Goal: Task Accomplishment & Management: Manage account settings

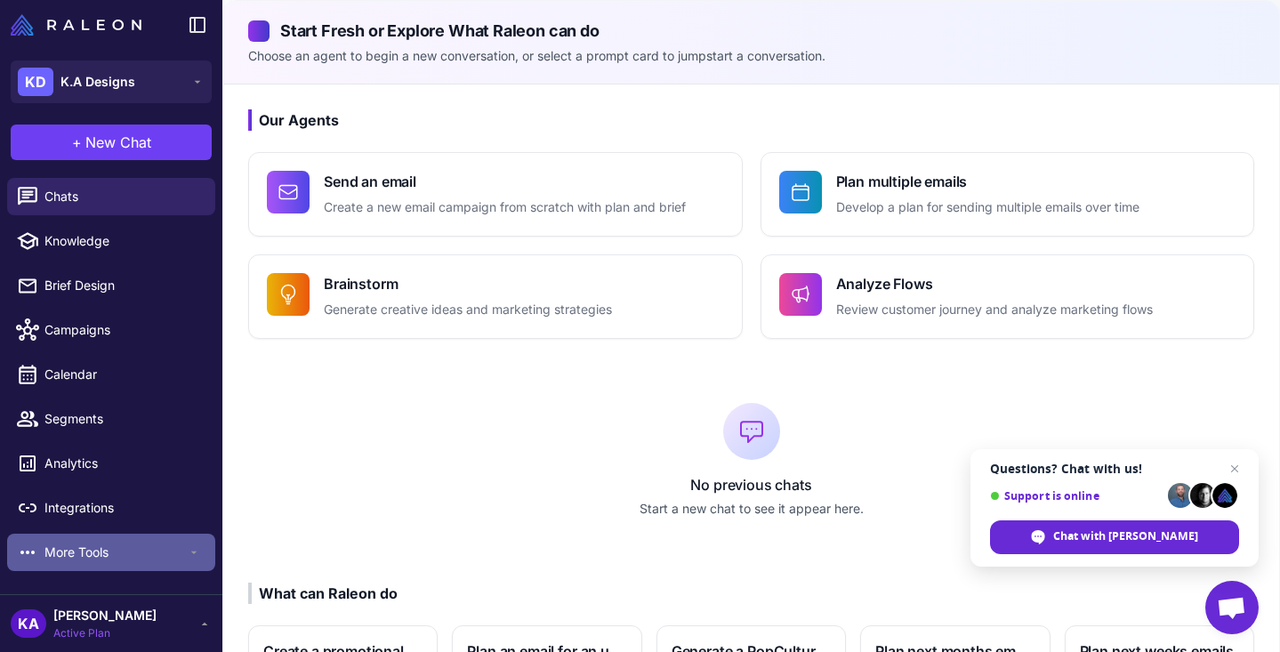
click at [143, 547] on span "More Tools" at bounding box center [115, 553] width 142 height 20
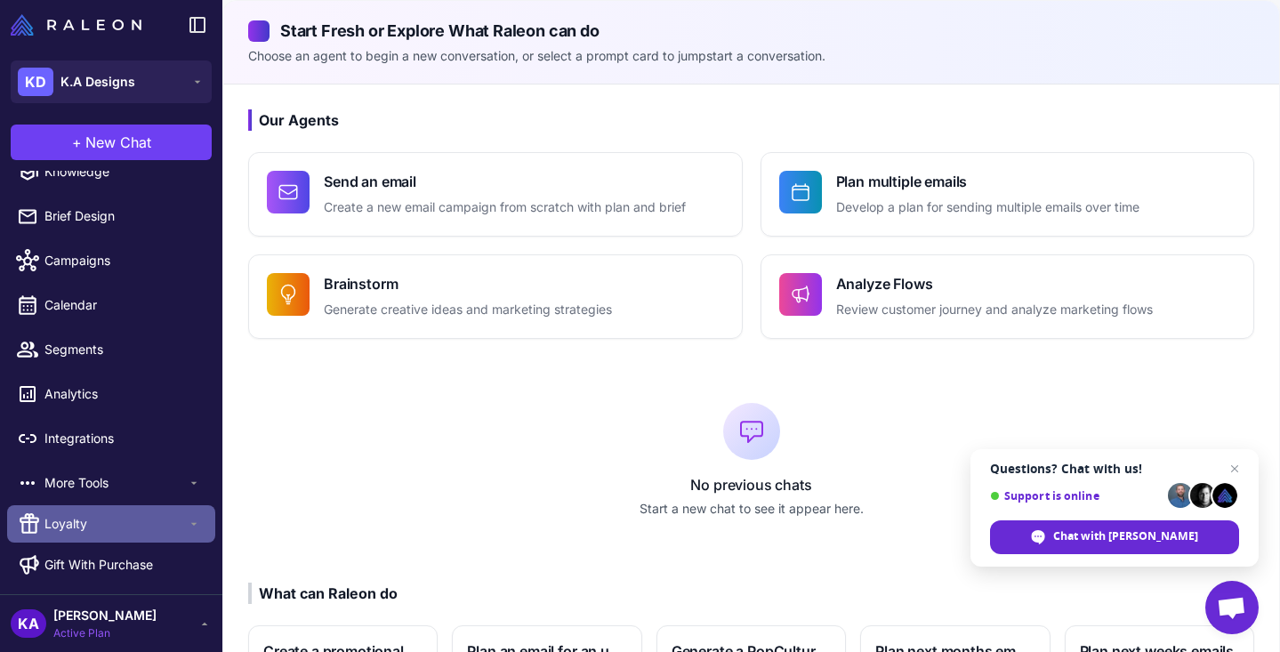
click at [189, 516] on div "Loyalty" at bounding box center [111, 523] width 208 height 37
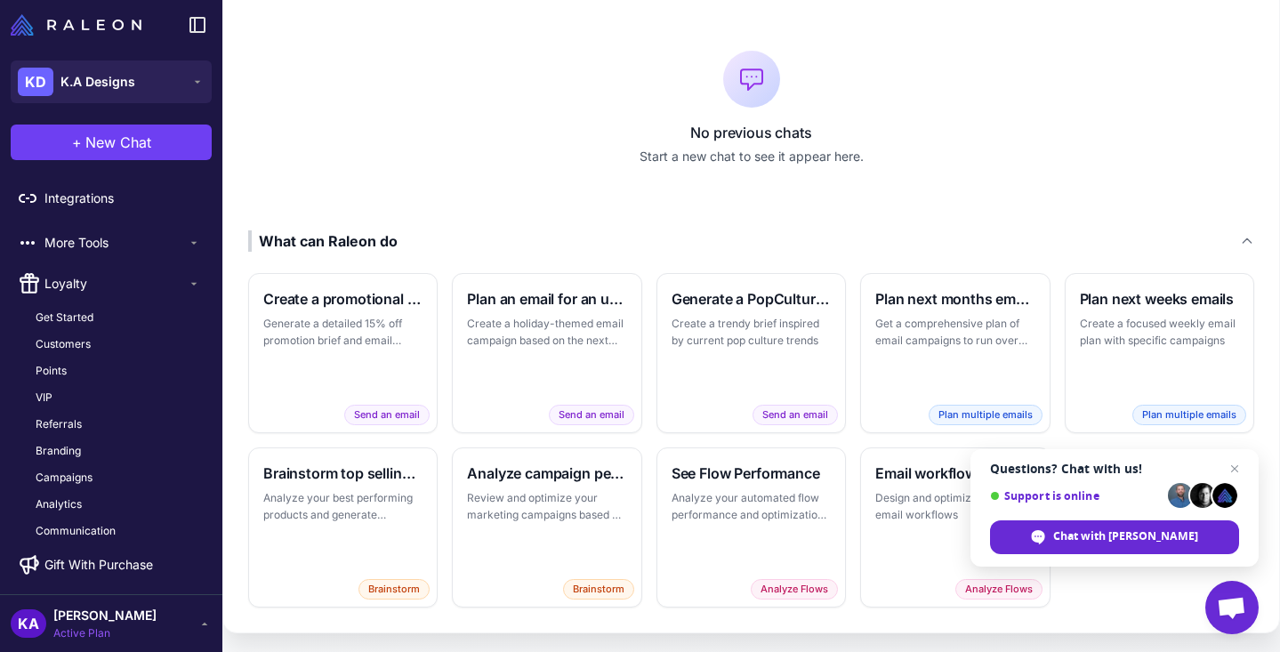
scroll to position [354, 0]
click at [1236, 465] on span "Close chat" at bounding box center [1235, 469] width 22 height 22
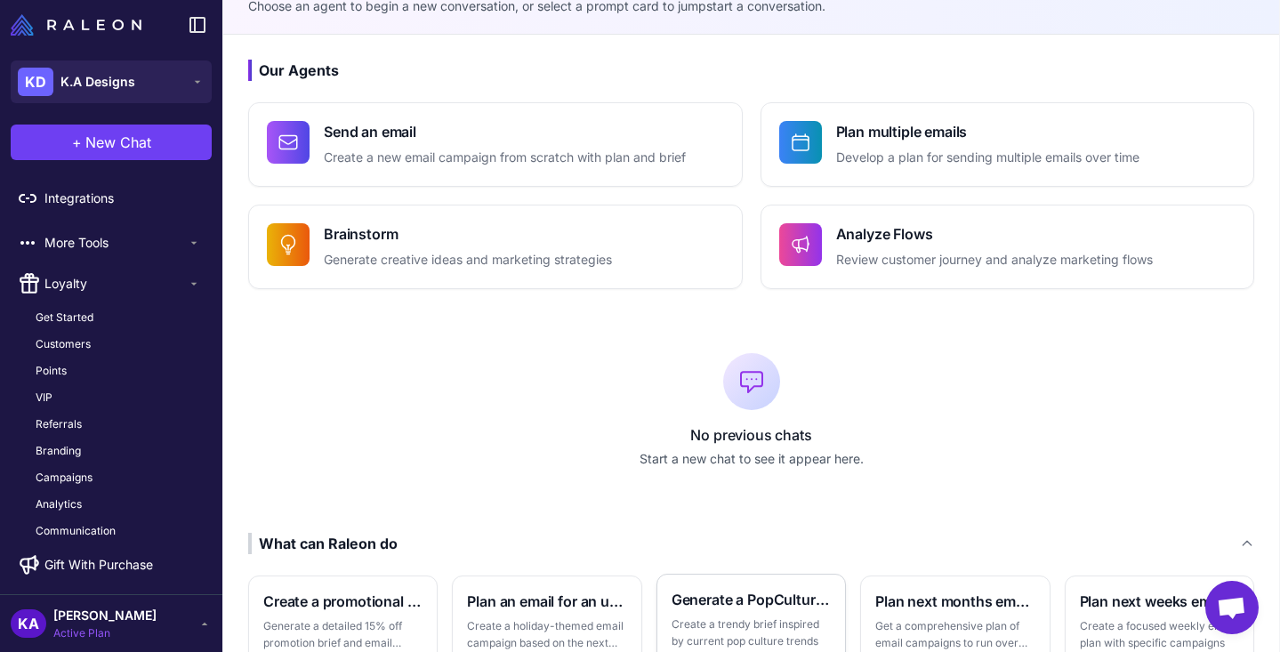
scroll to position [0, 0]
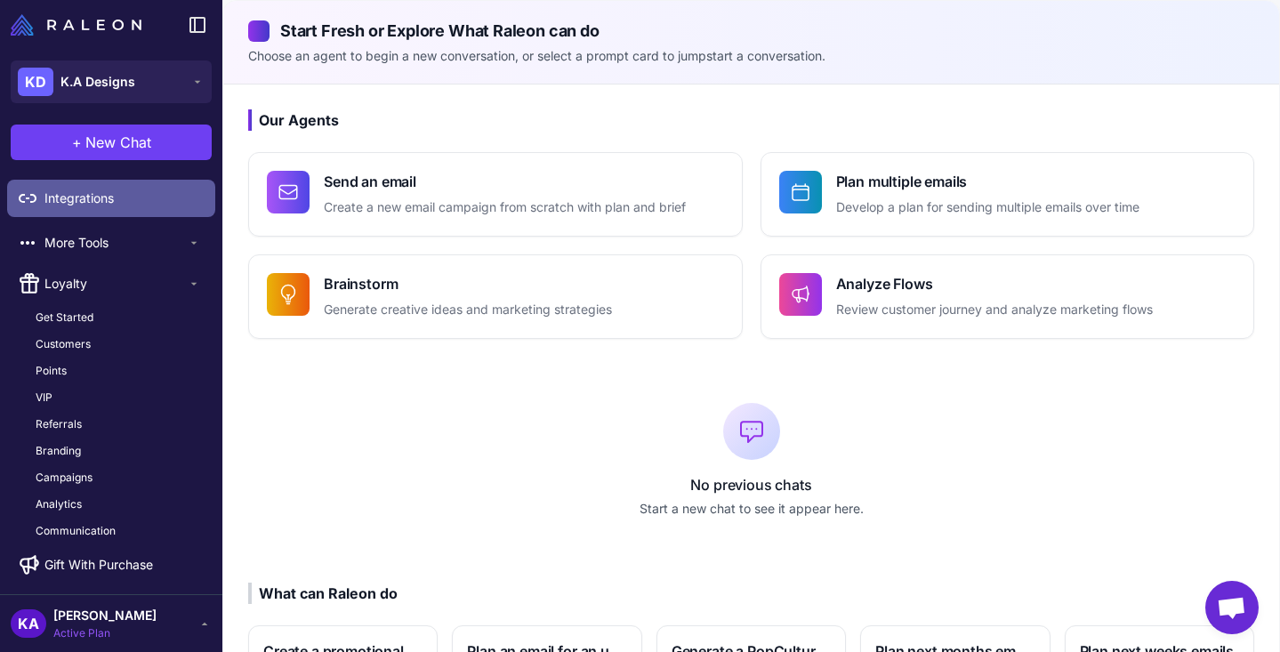
click at [86, 197] on span "Integrations" at bounding box center [122, 199] width 157 height 20
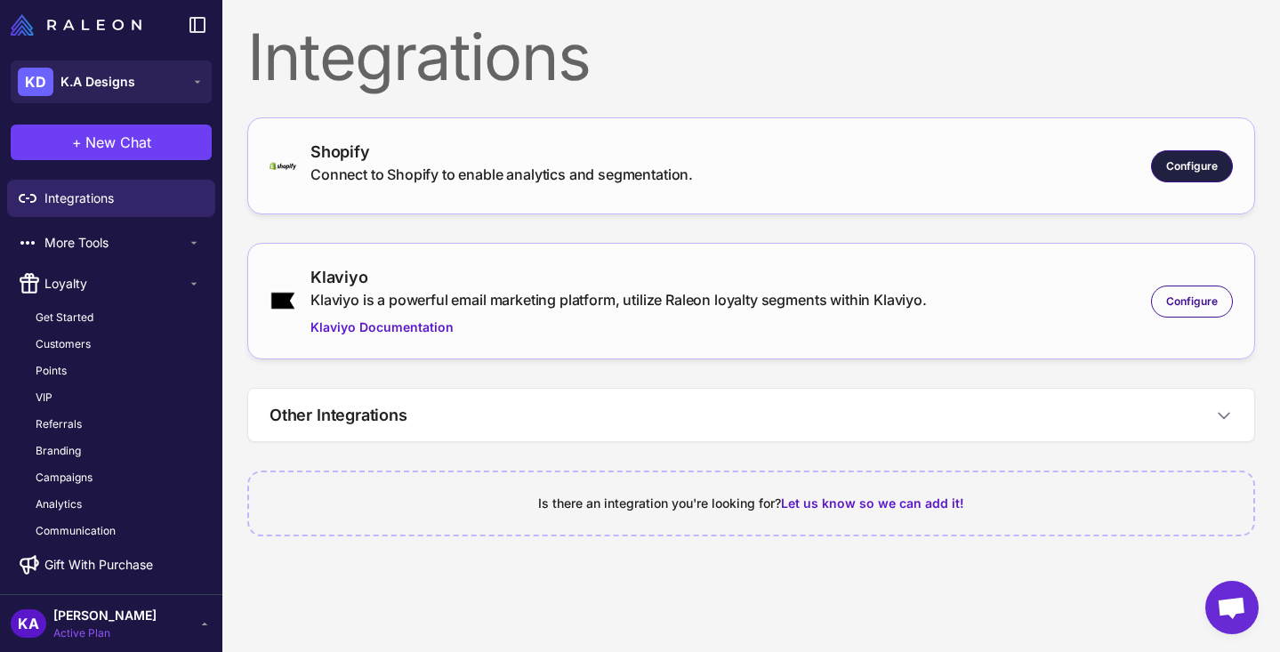
click at [1187, 158] on span "Configure" at bounding box center [1192, 166] width 52 height 16
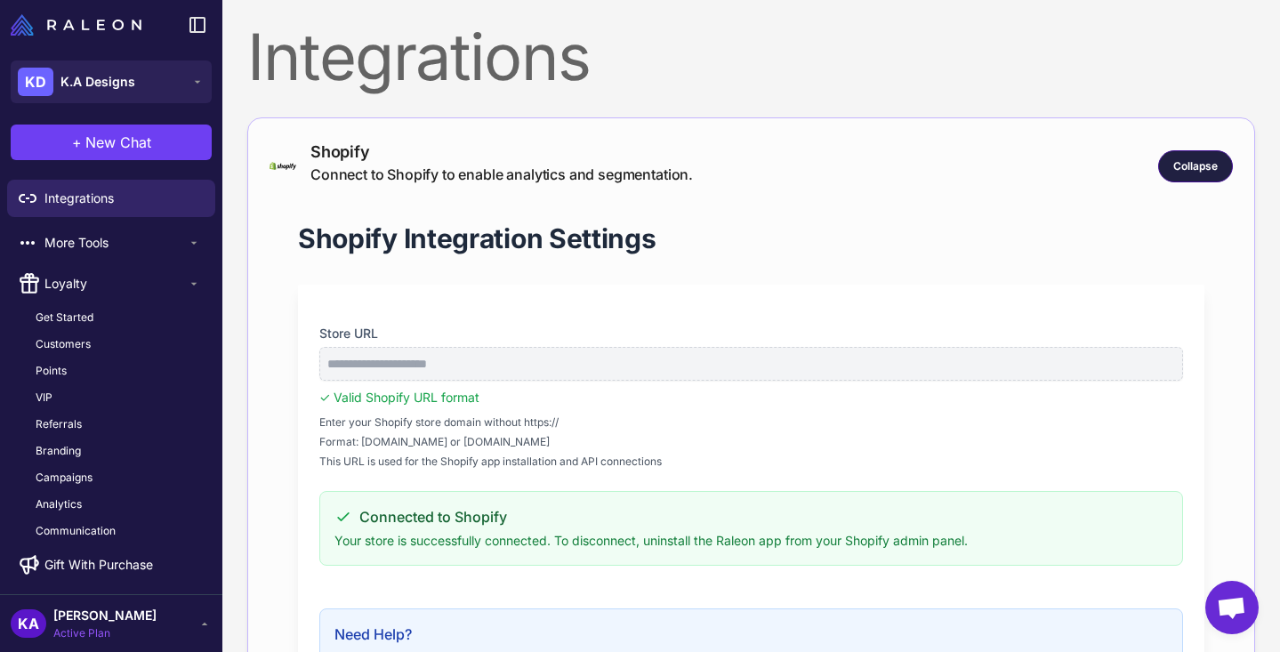
click at [1218, 172] on div "Collapse" at bounding box center [1195, 166] width 75 height 32
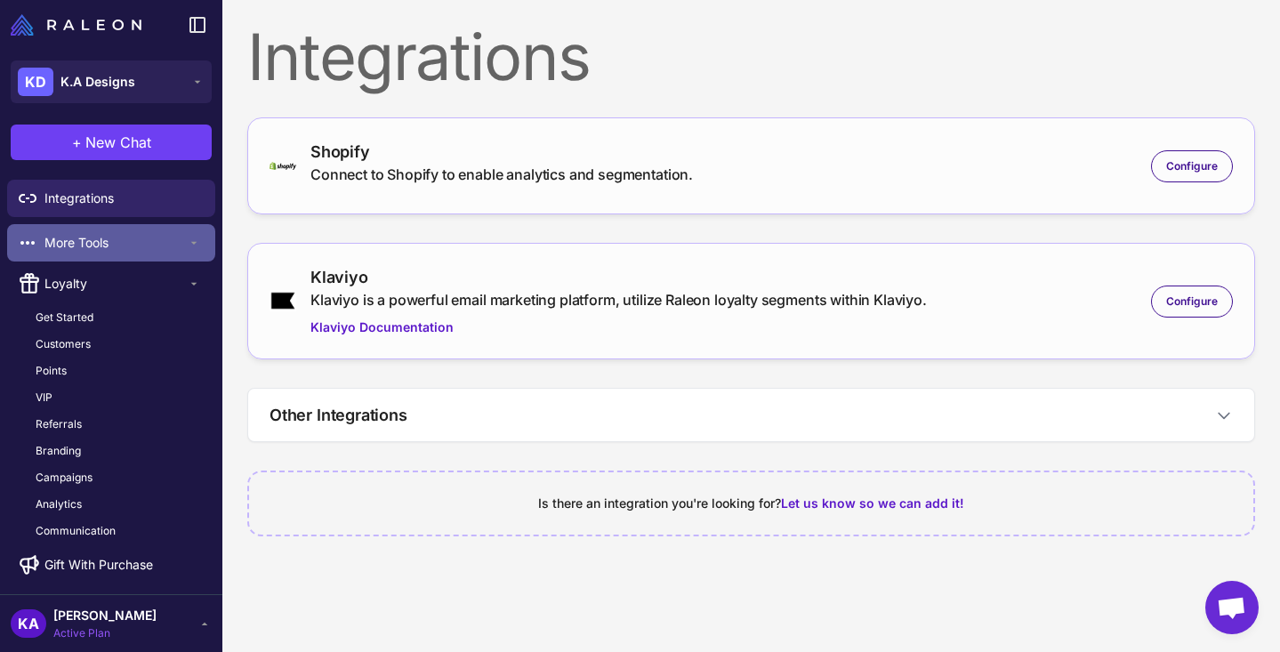
click at [115, 250] on span "More Tools" at bounding box center [115, 243] width 142 height 20
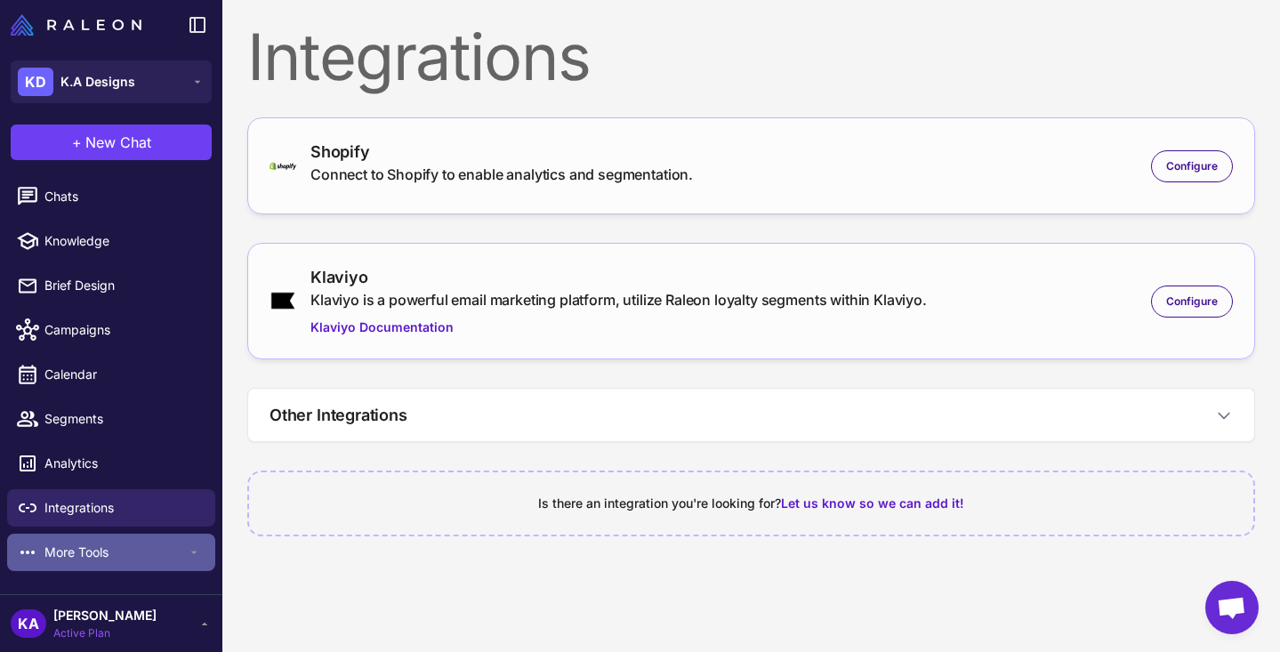
click at [178, 568] on div "More Tools" at bounding box center [111, 552] width 208 height 37
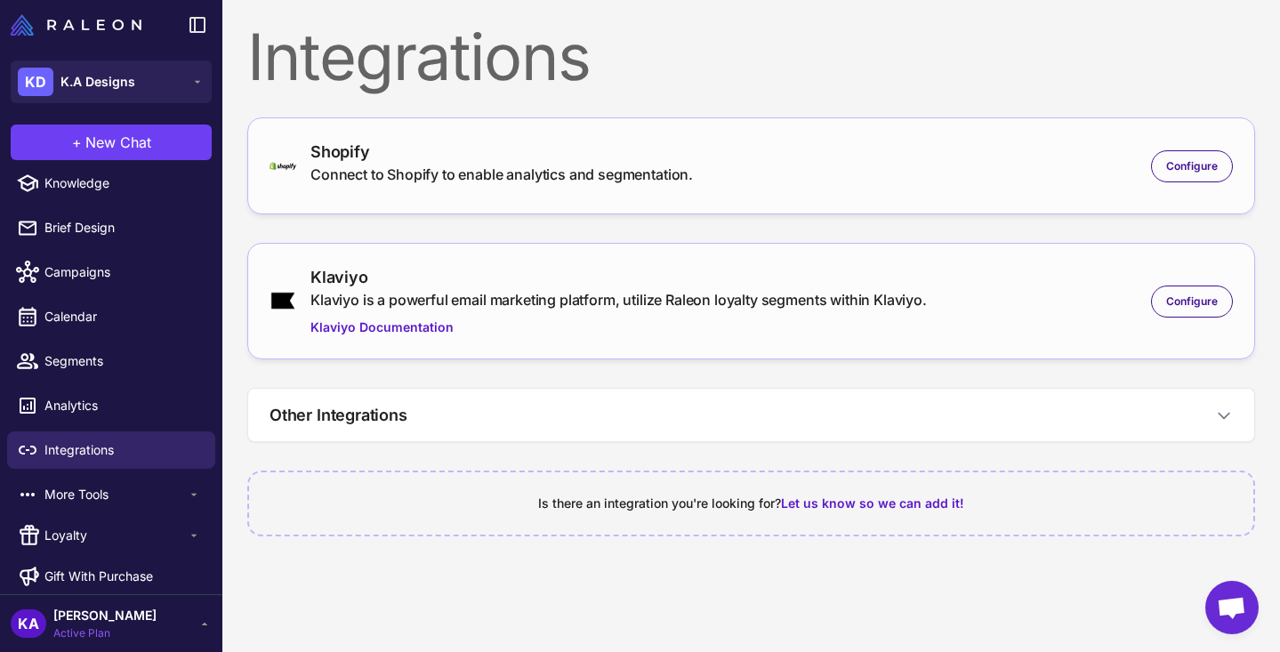
scroll to position [69, 0]
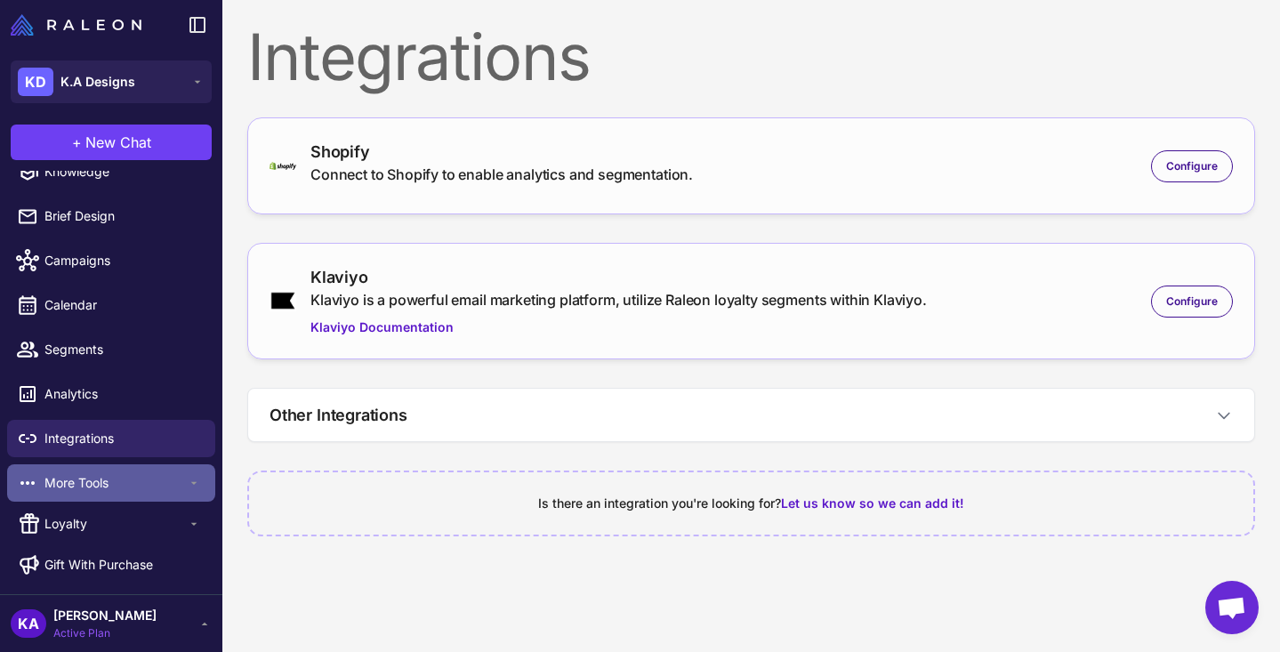
click at [145, 482] on span "More Tools" at bounding box center [115, 483] width 142 height 20
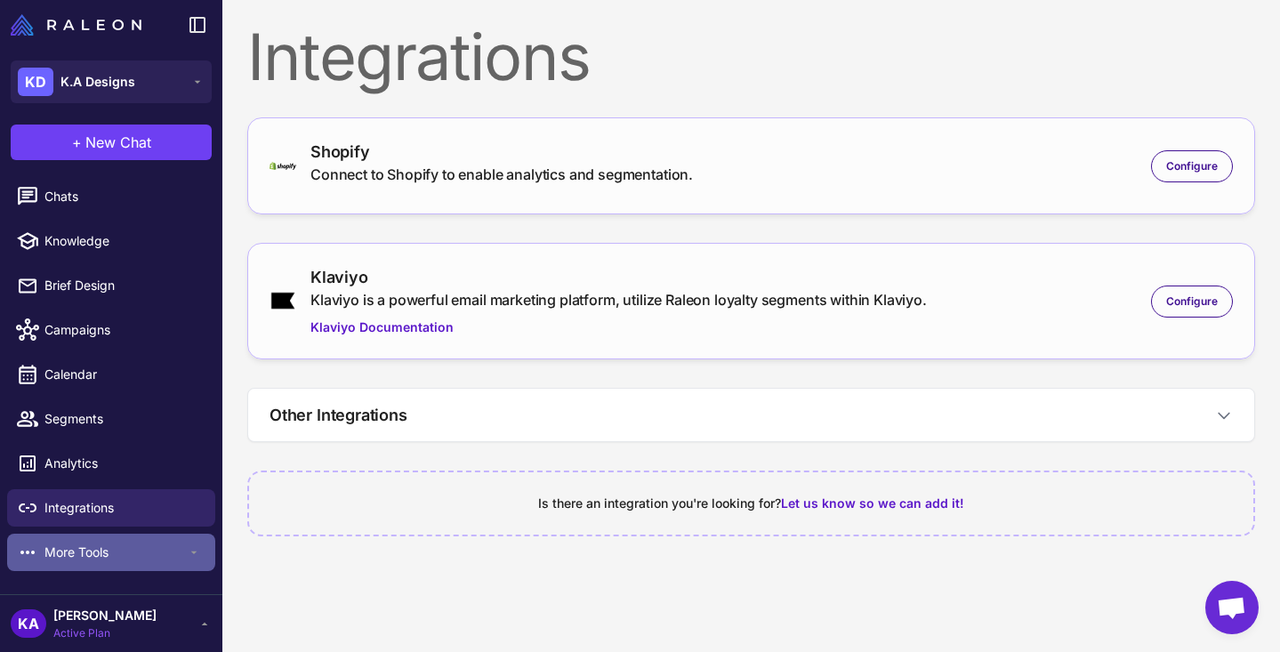
scroll to position [0, 0]
click at [79, 552] on span "More Tools" at bounding box center [115, 553] width 142 height 20
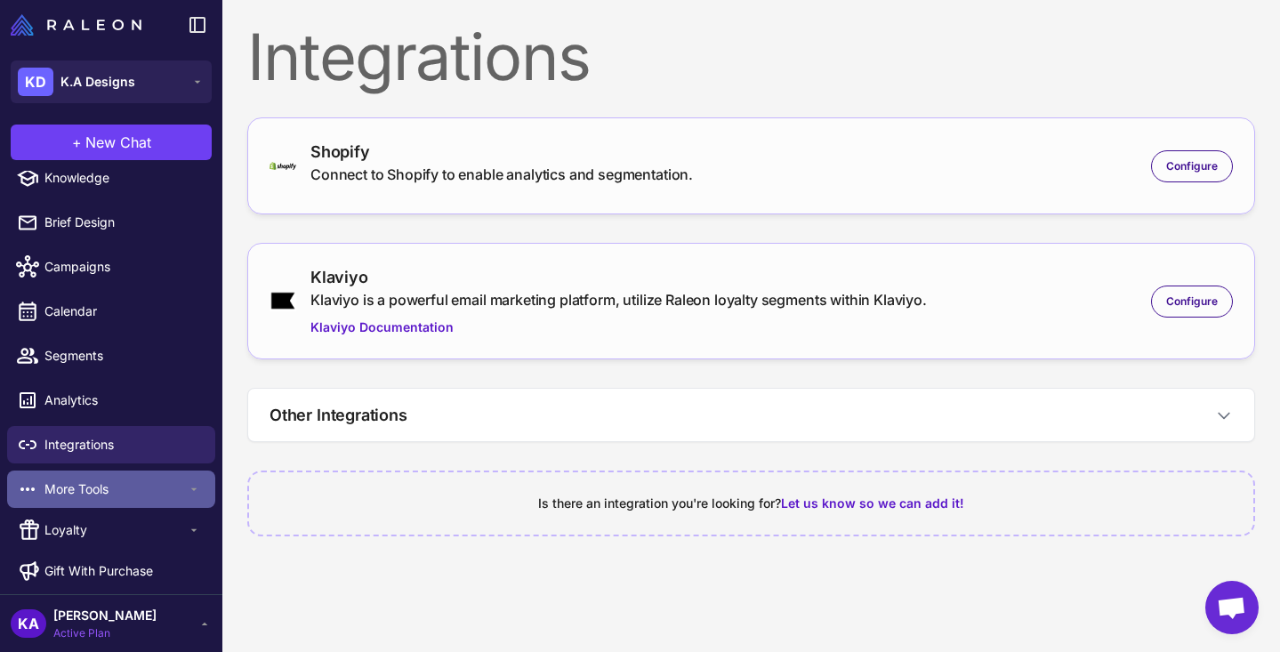
scroll to position [69, 0]
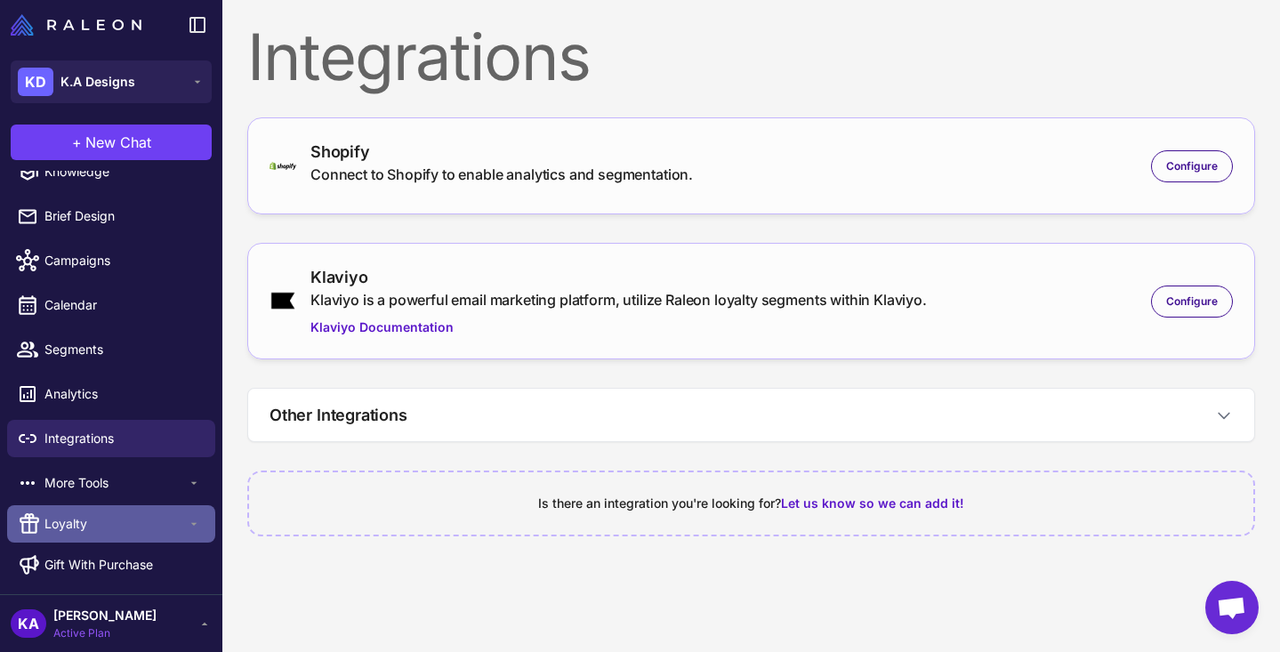
click at [200, 526] on icon at bounding box center [194, 524] width 14 height 14
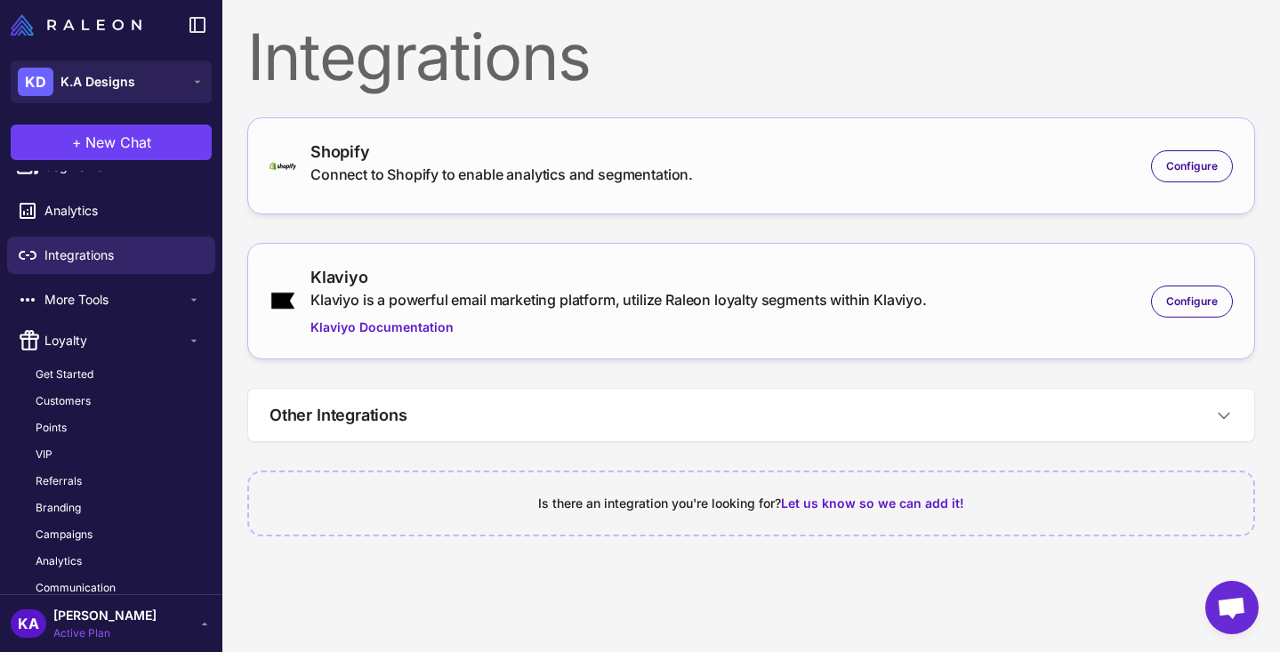
scroll to position [254, 0]
click at [99, 501] on link "Branding" at bounding box center [118, 506] width 194 height 23
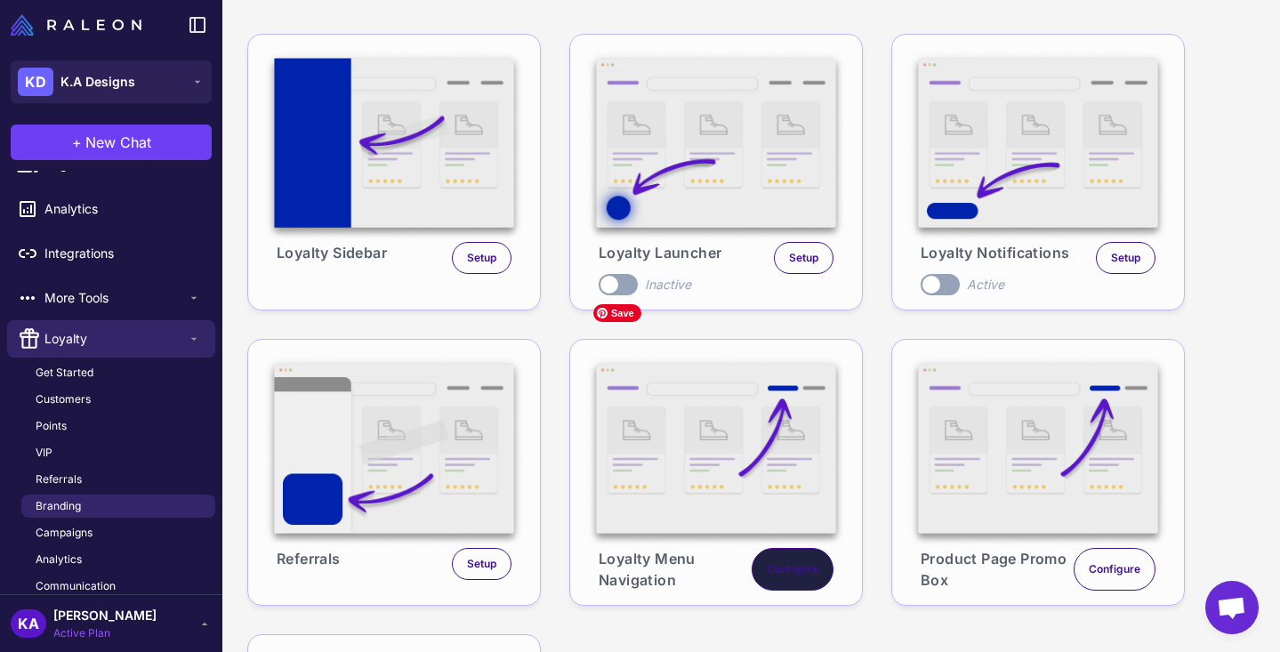
scroll to position [125, 0]
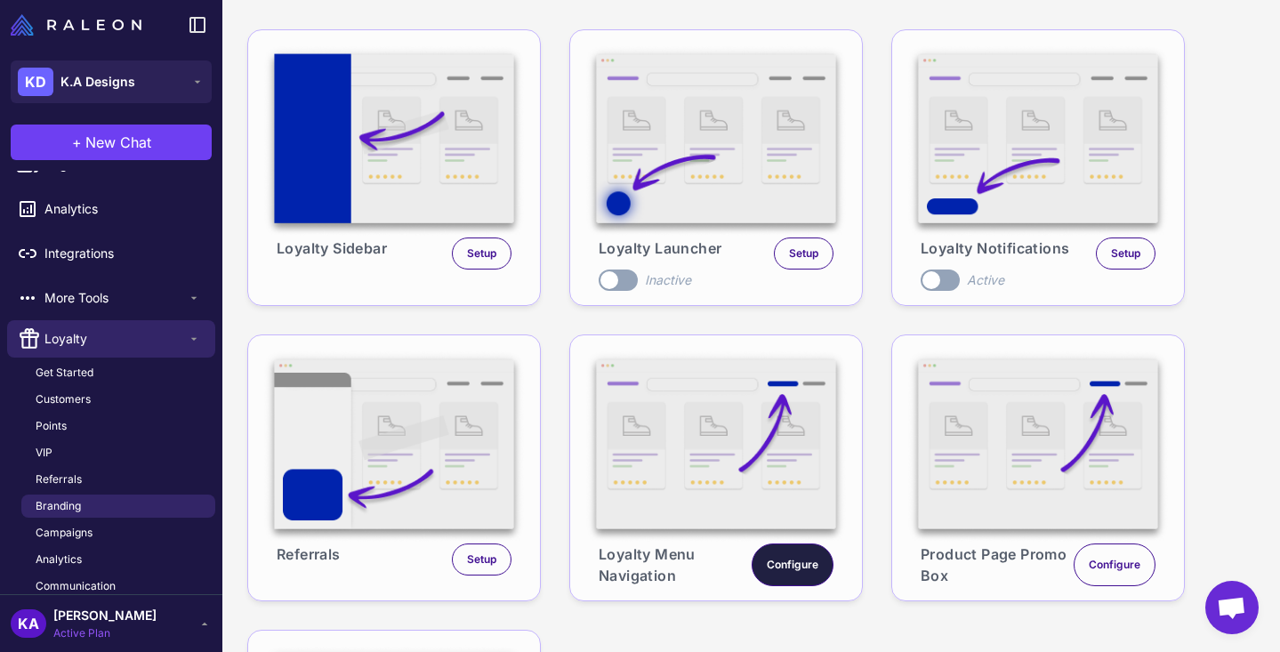
click at [786, 559] on span "Configure" at bounding box center [793, 565] width 52 height 16
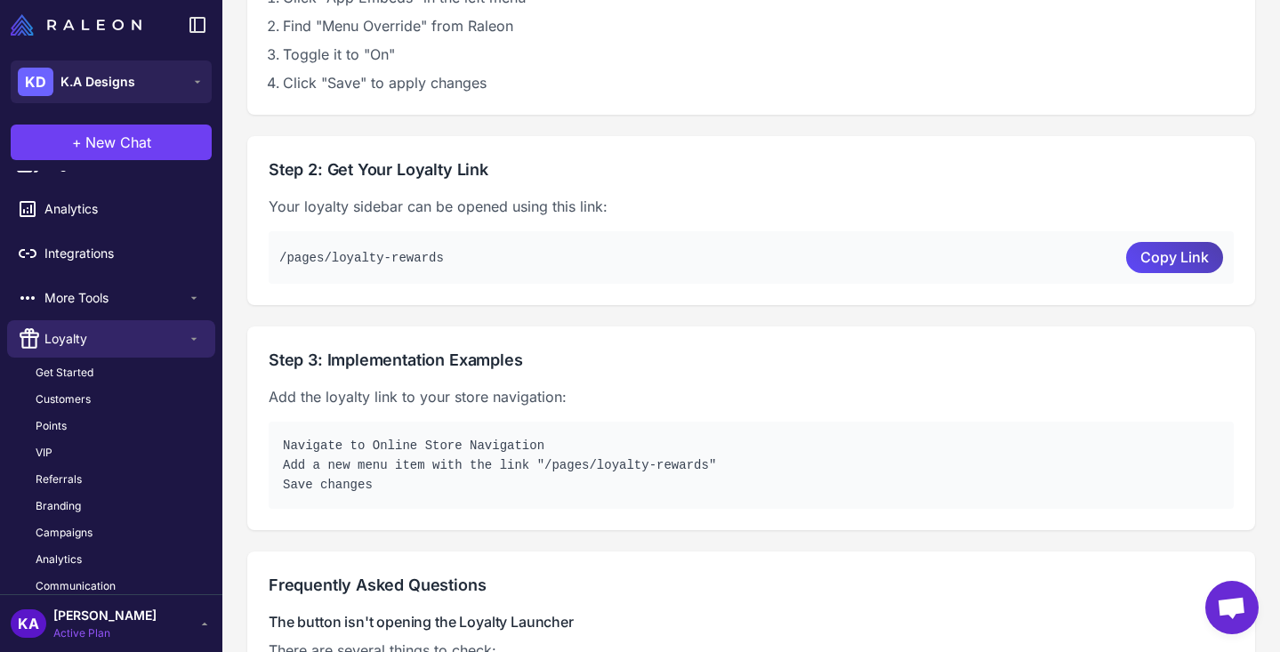
scroll to position [307, 0]
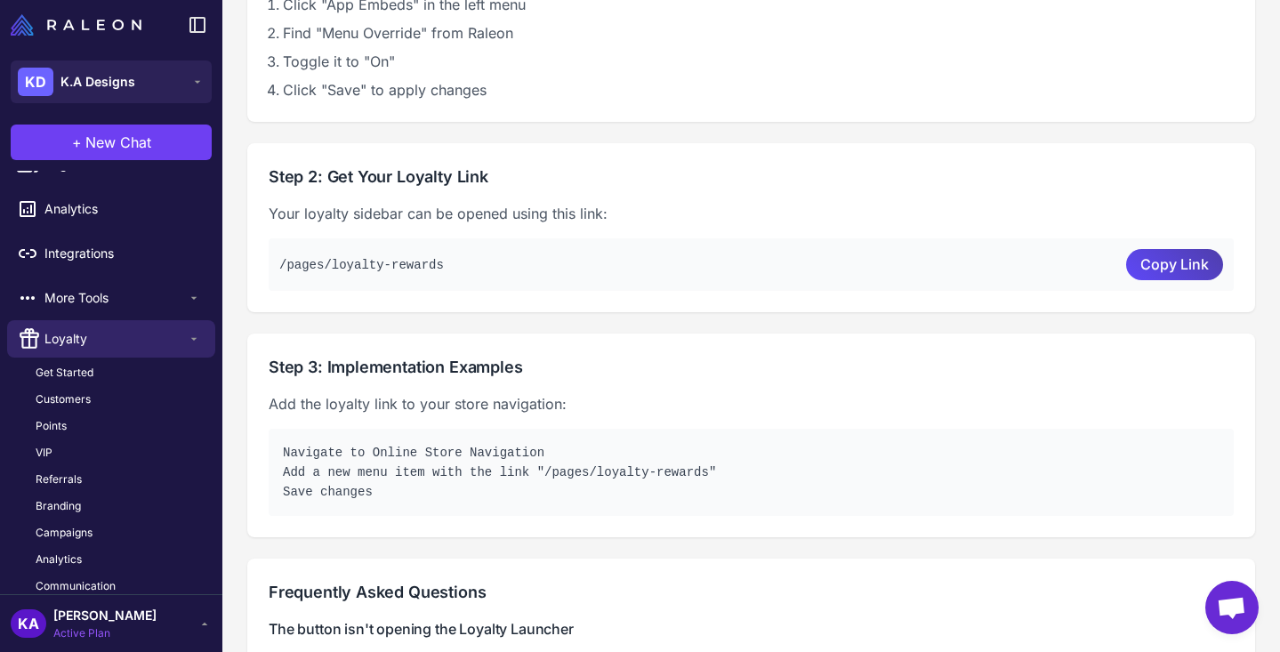
drag, startPoint x: 459, startPoint y: 265, endPoint x: 260, endPoint y: 273, distance: 199.4
click at [260, 273] on div "Step 2: Get Your Loyalty Link Your loyalty sidebar can be opened using this lin…" at bounding box center [751, 227] width 1008 height 169
click at [1199, 259] on span "Copy Link" at bounding box center [1174, 264] width 68 height 31
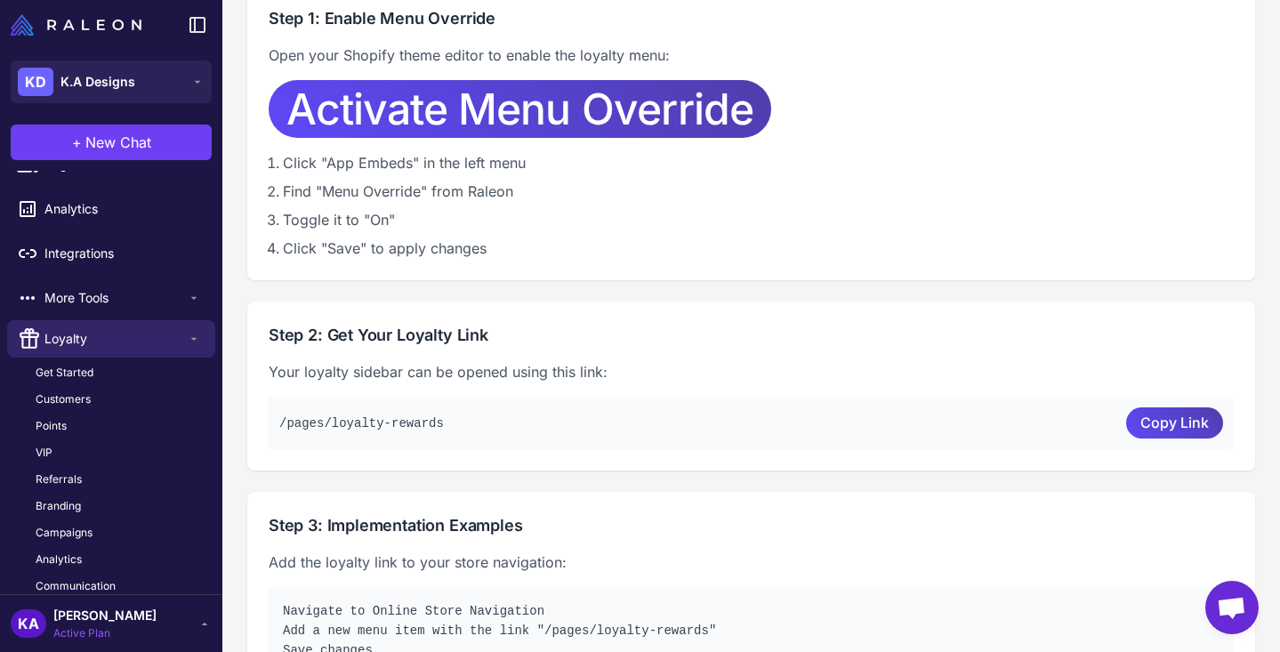
scroll to position [0, 0]
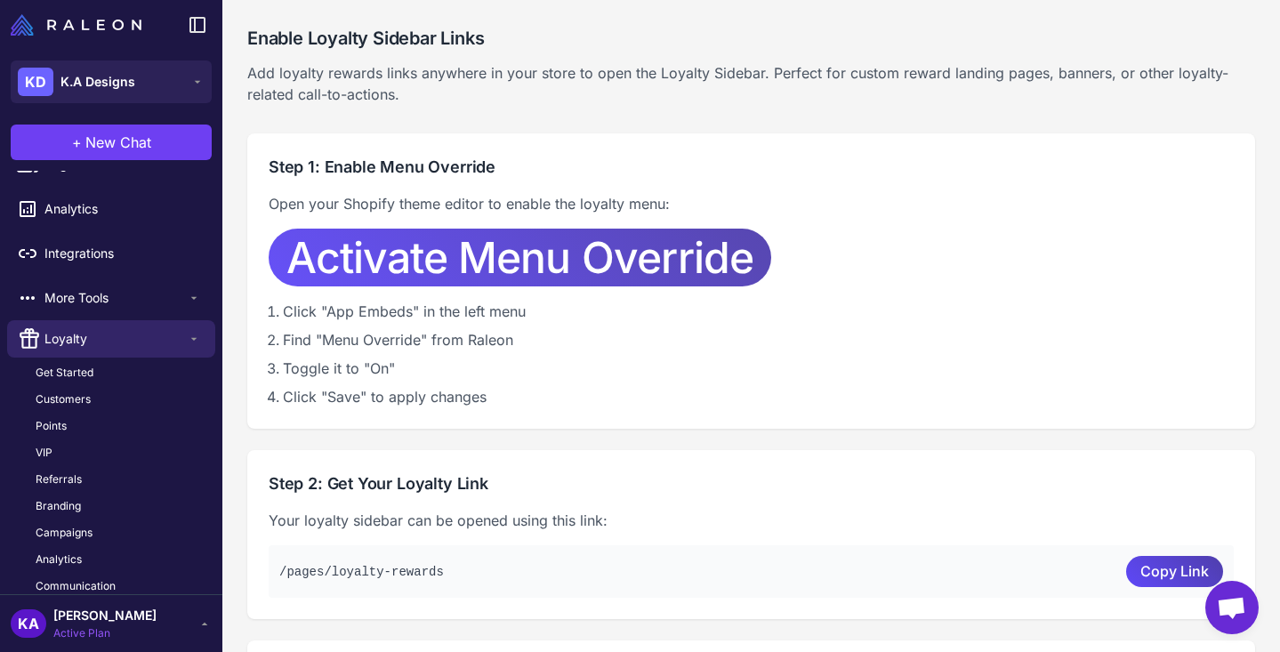
click at [583, 268] on span "Activate Menu Override" at bounding box center [519, 258] width 467 height 58
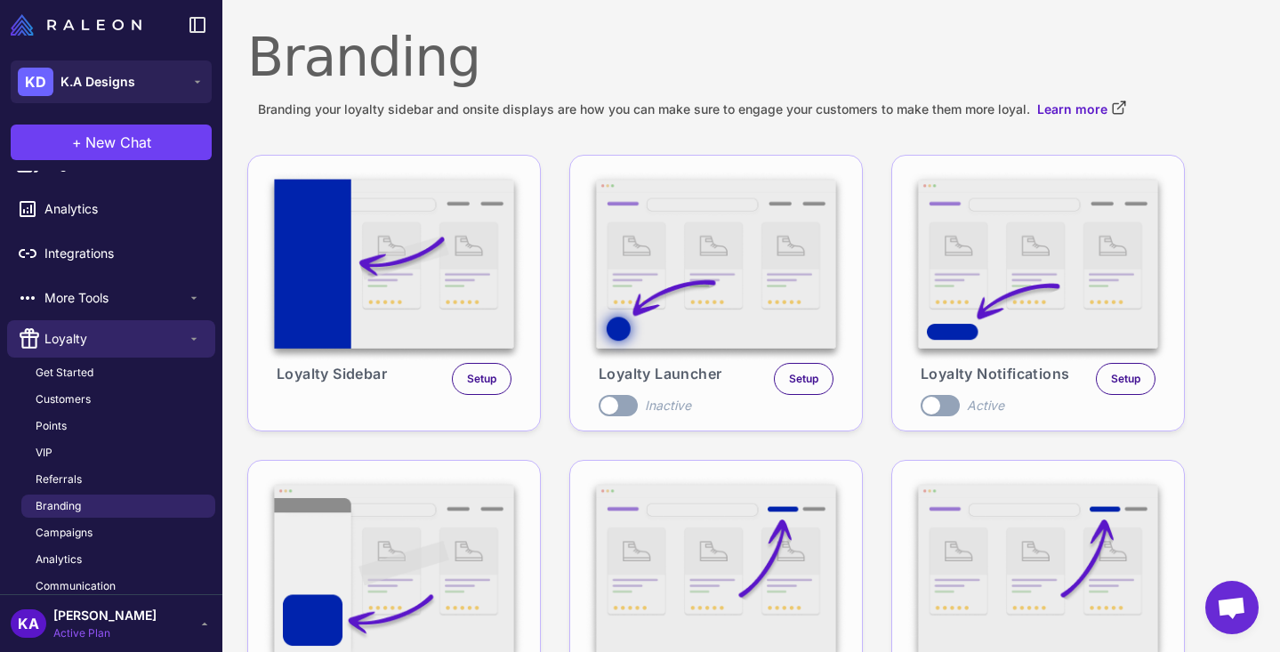
click at [625, 406] on label "Toggle" at bounding box center [618, 405] width 39 height 21
click at [815, 383] on span "Setup" at bounding box center [803, 379] width 29 height 16
select select "***"
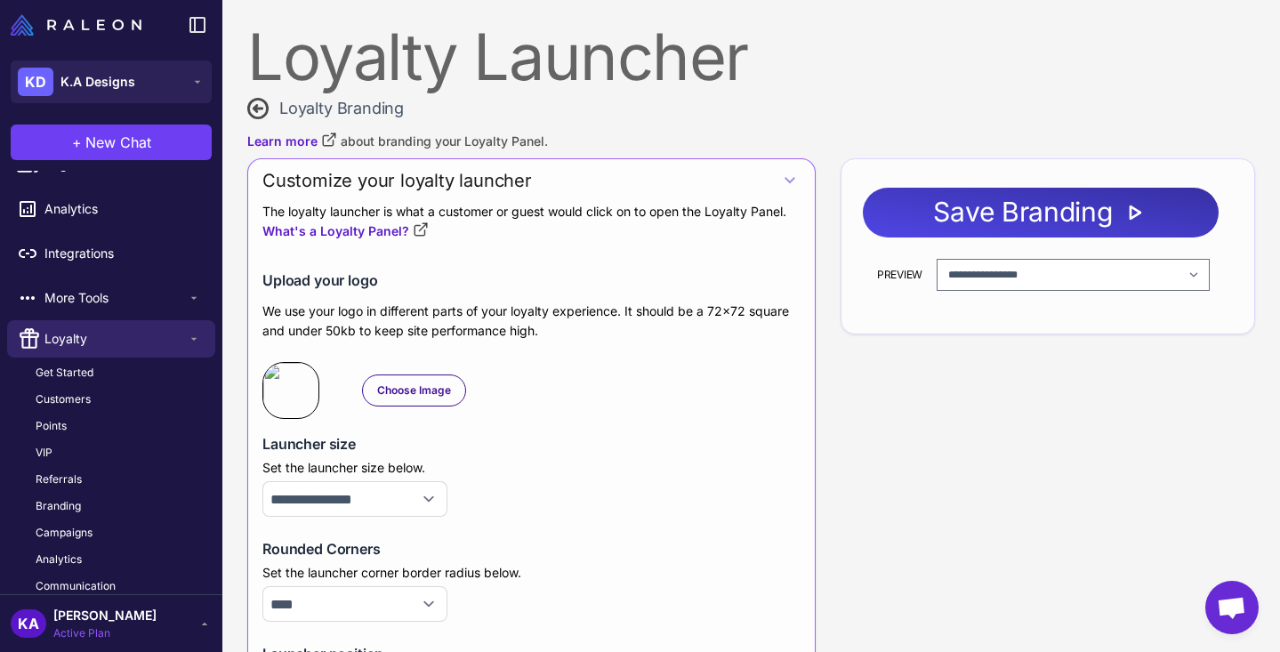
select select "**********"
select select "***"
type input "**********"
type input "*******"
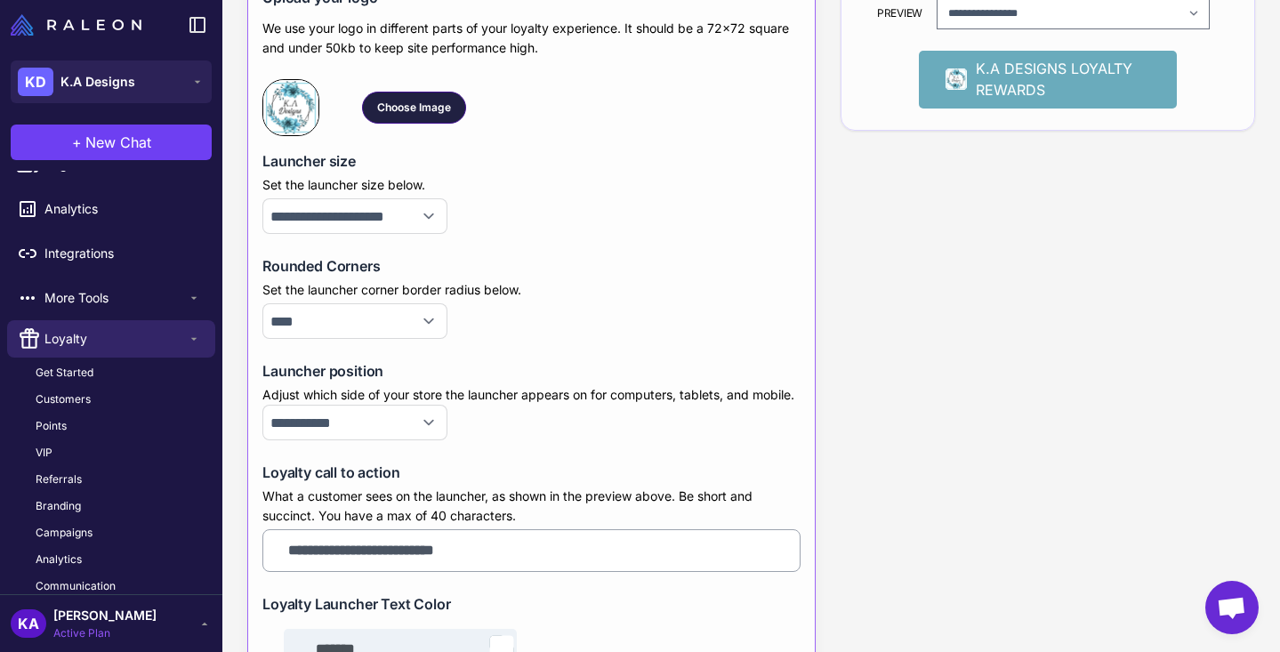
scroll to position [284, 0]
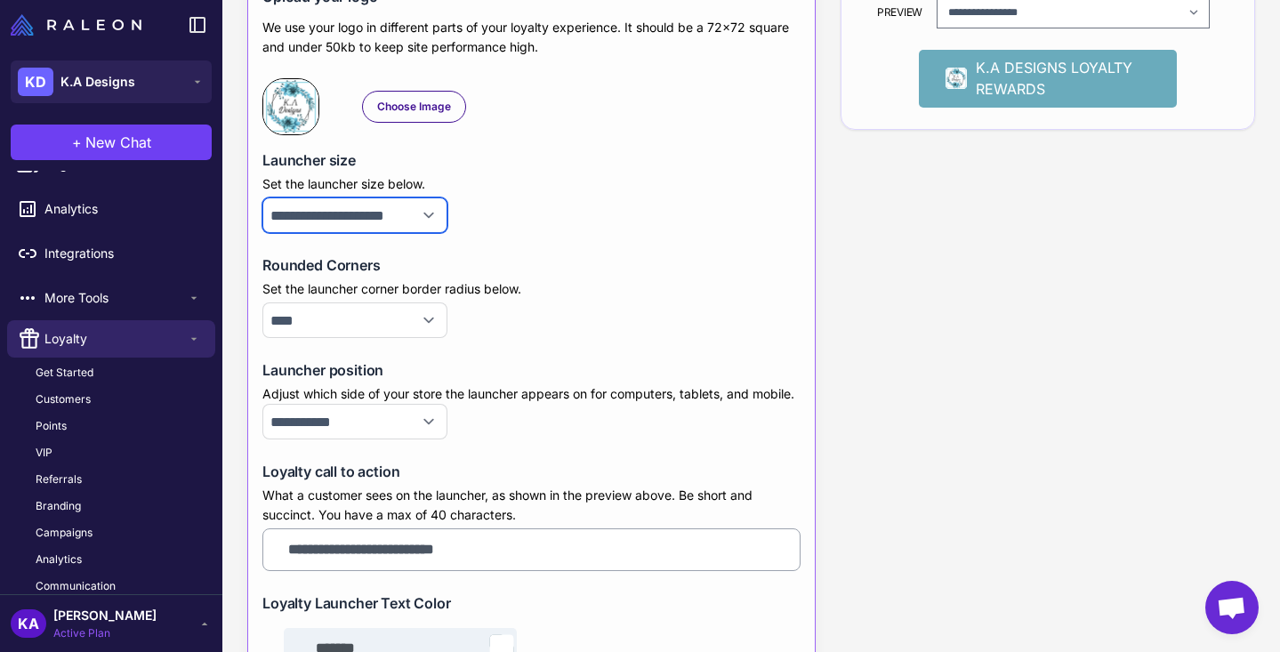
click at [416, 211] on select "**********" at bounding box center [354, 215] width 185 height 36
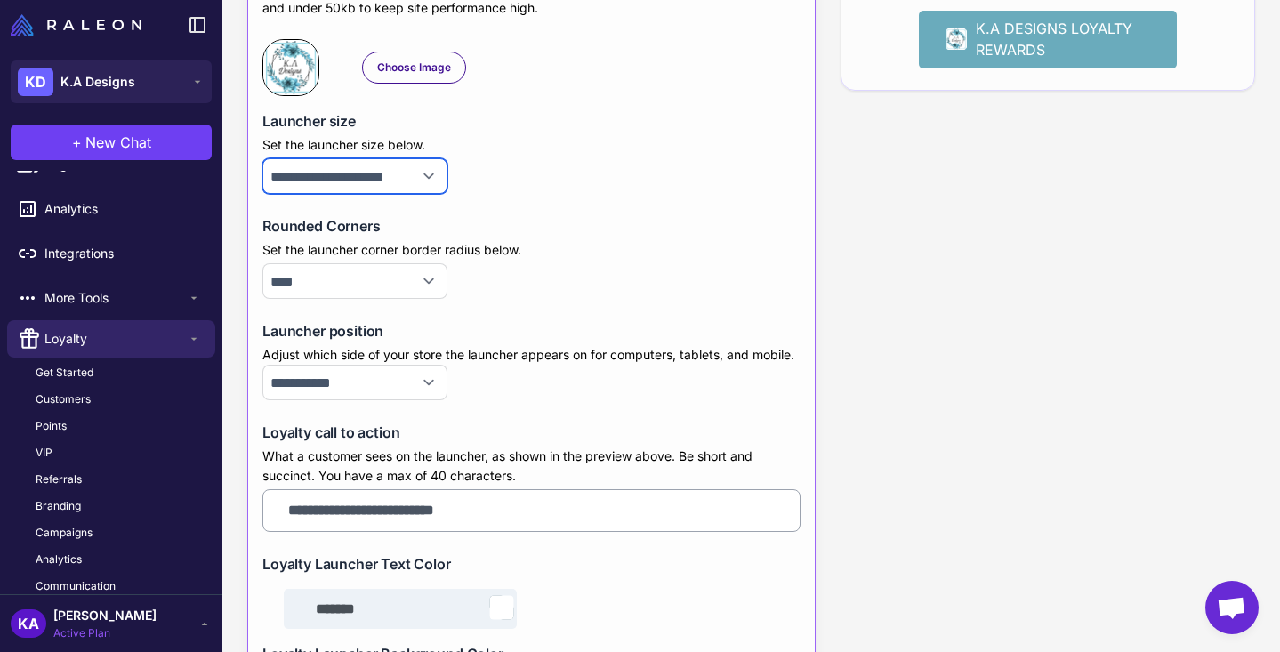
scroll to position [0, 0]
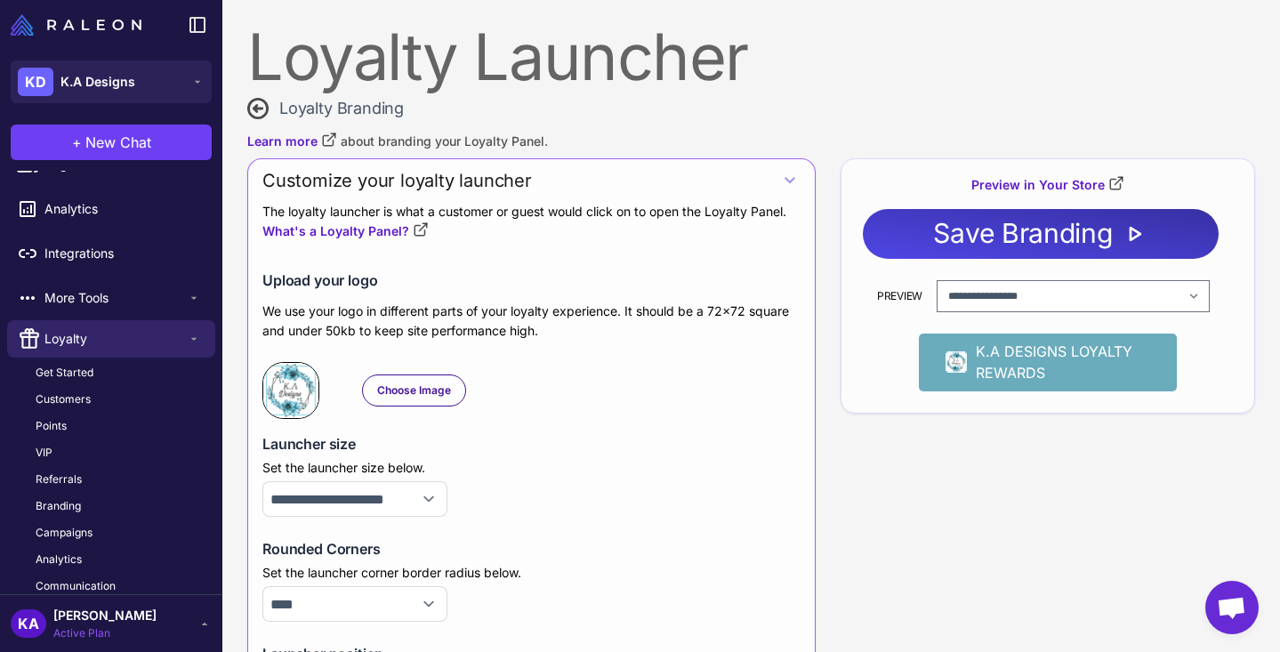
click at [260, 112] on icon at bounding box center [257, 108] width 21 height 21
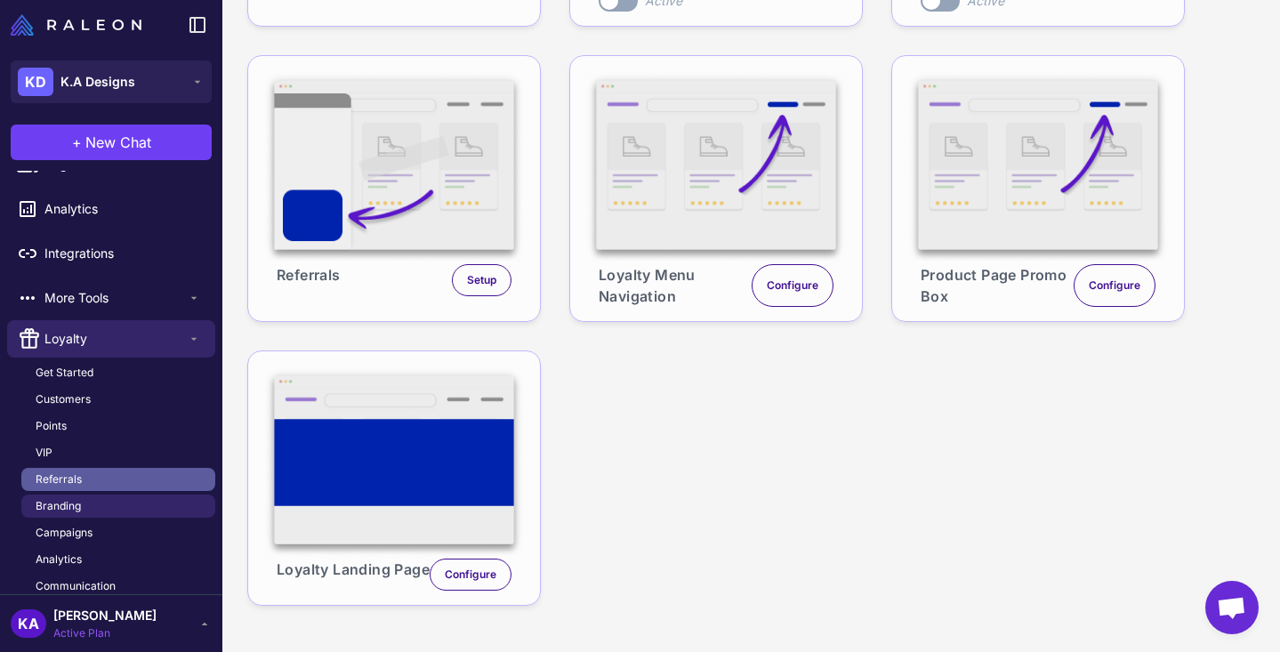
scroll to position [310, 0]
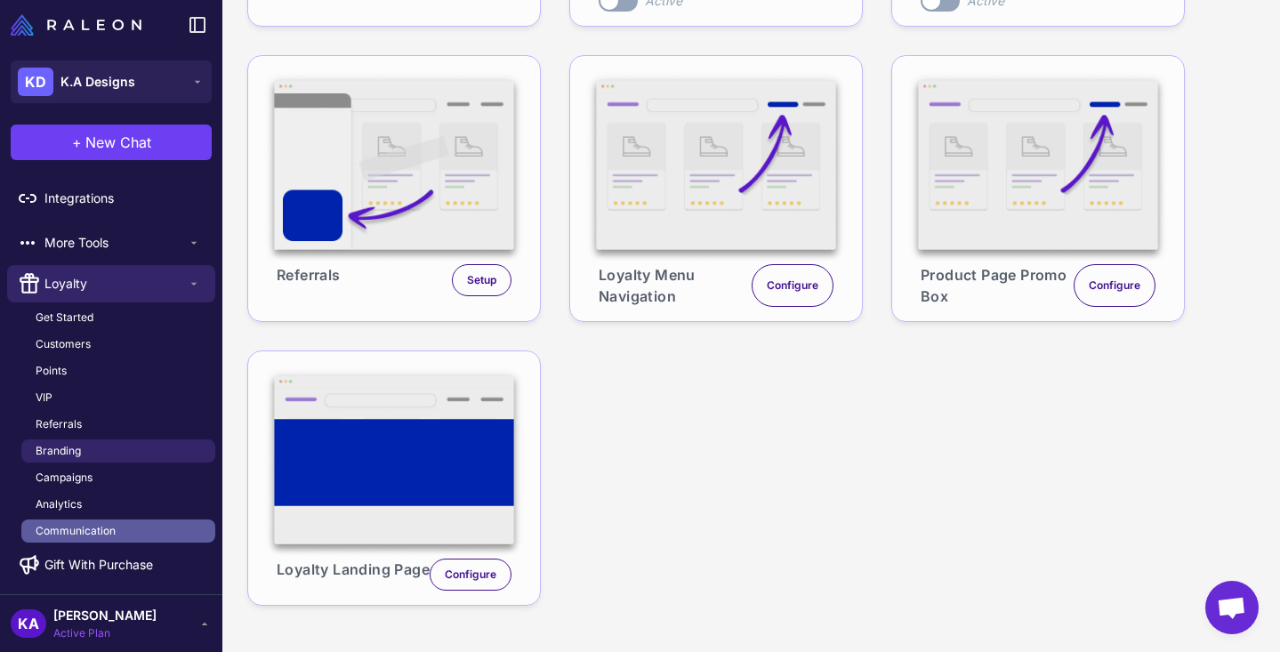
click at [148, 522] on link "Communication" at bounding box center [118, 530] width 194 height 23
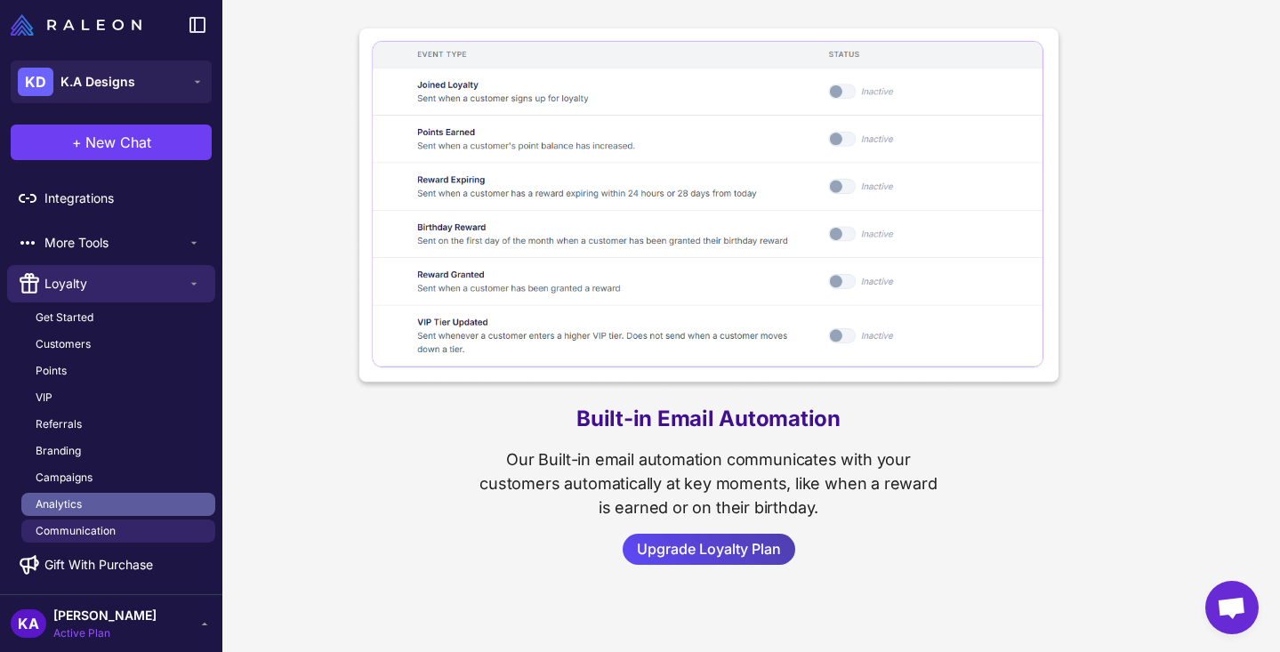
click at [140, 504] on link "Analytics" at bounding box center [118, 504] width 194 height 23
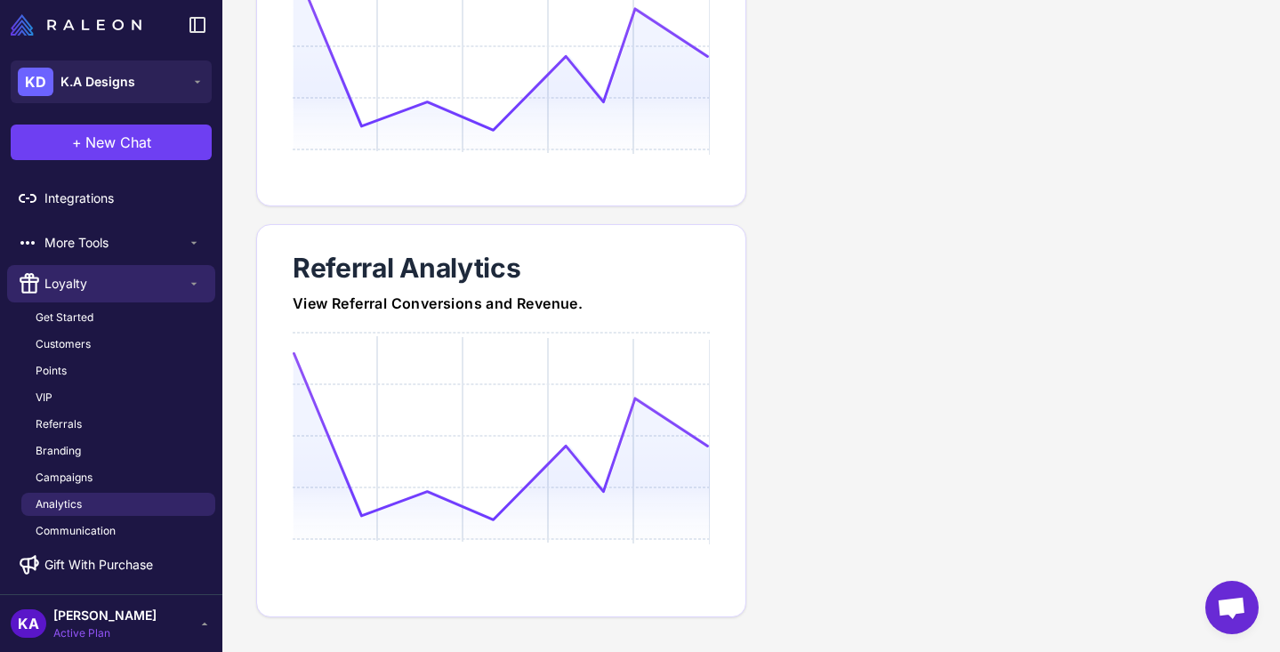
scroll to position [787, 0]
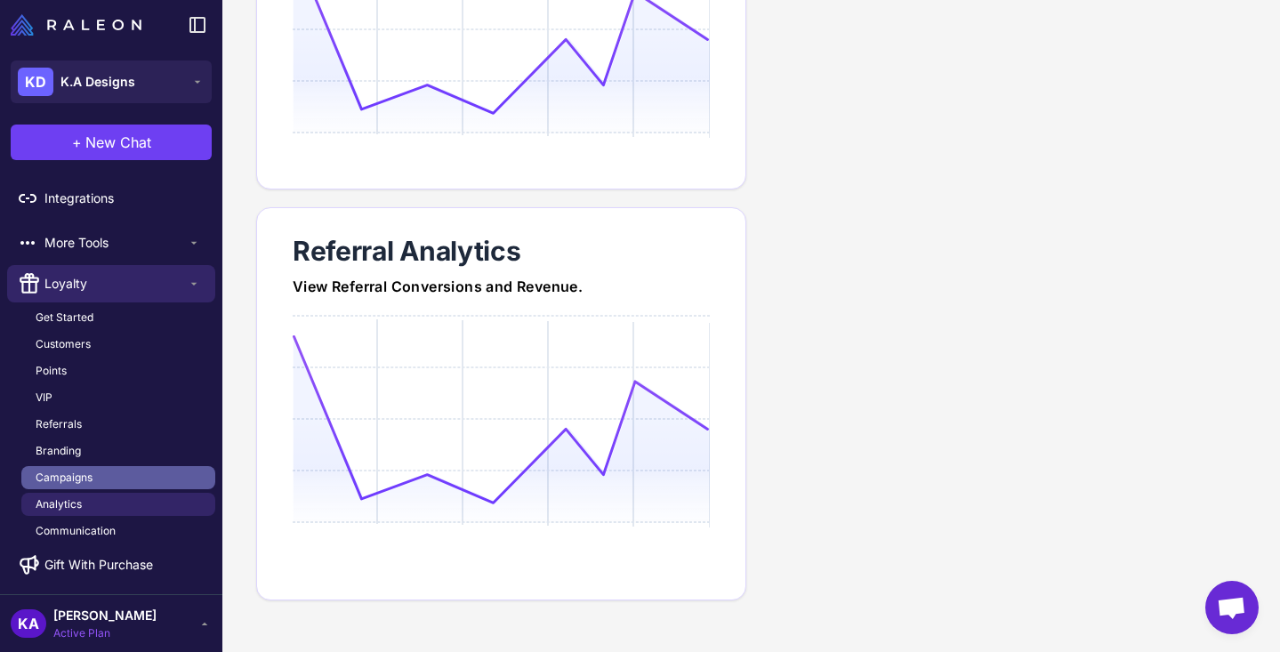
click at [81, 484] on span "Campaigns" at bounding box center [64, 478] width 57 height 16
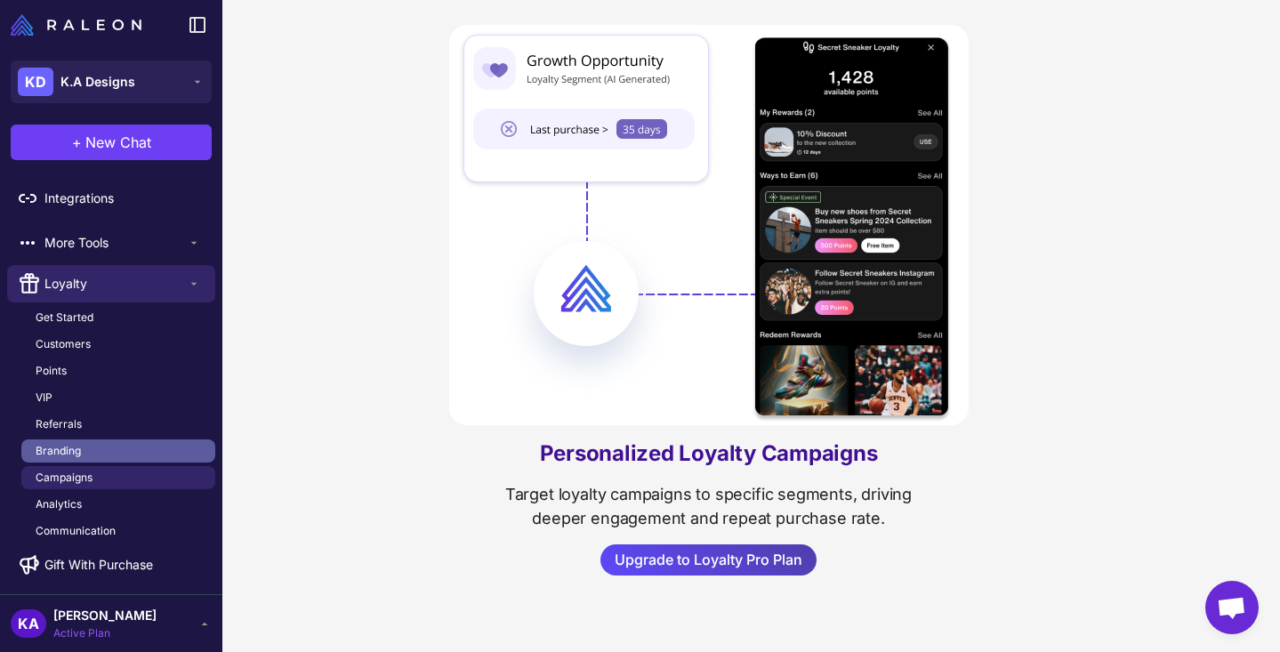
click at [82, 460] on link "Branding" at bounding box center [118, 450] width 194 height 23
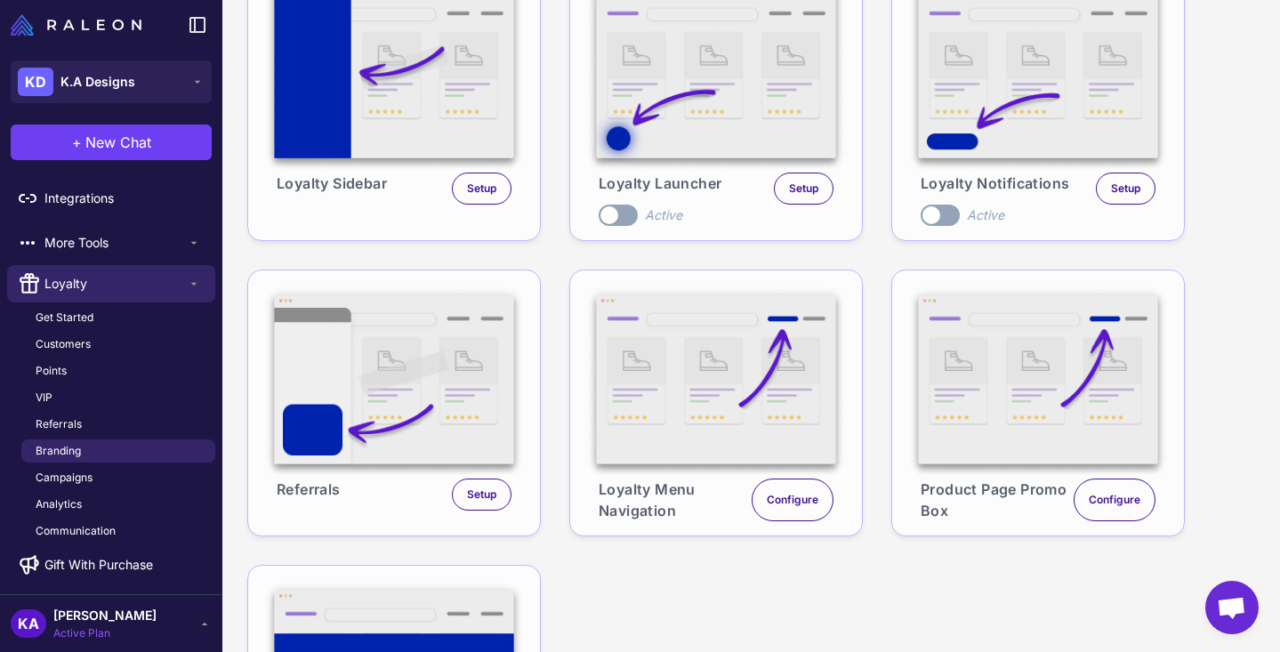
scroll to position [195, 0]
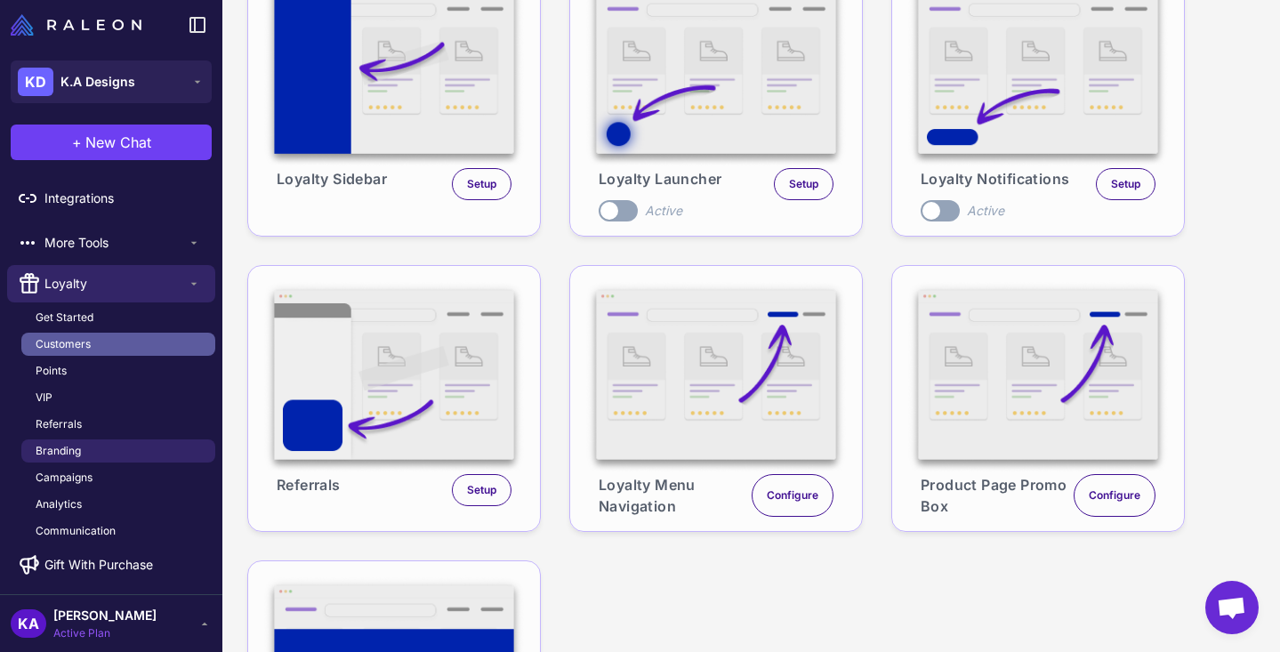
click at [102, 342] on link "Customers" at bounding box center [118, 344] width 194 height 23
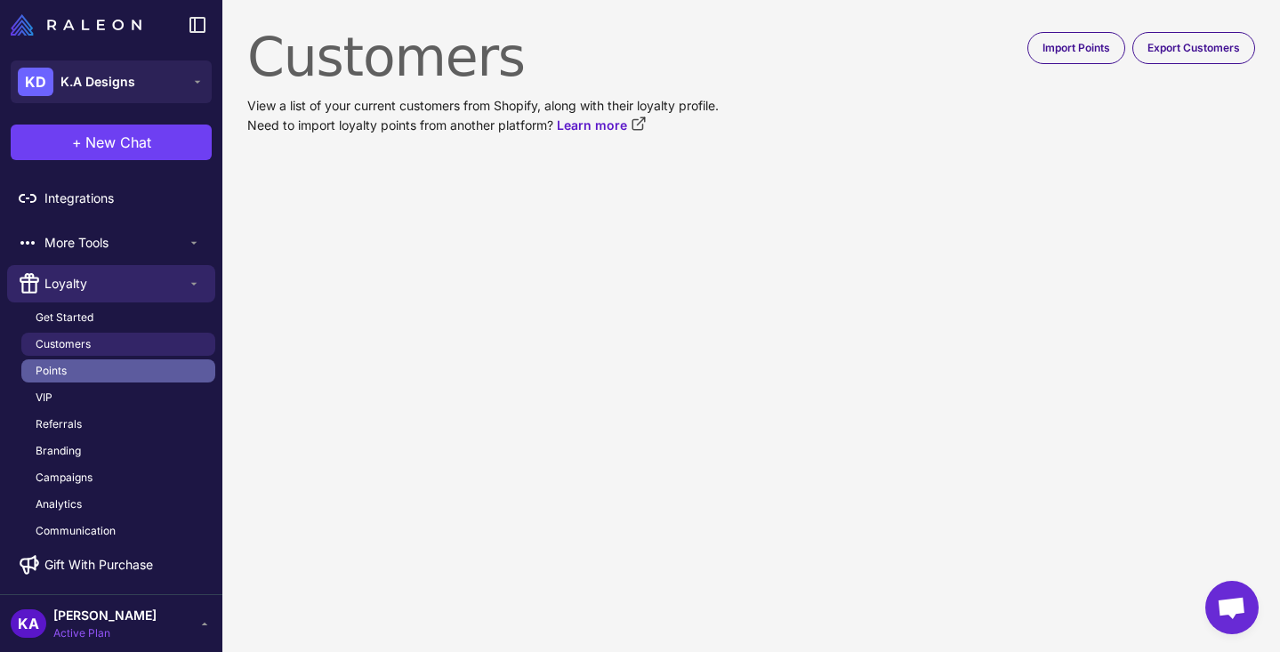
click at [112, 366] on link "Points" at bounding box center [118, 370] width 194 height 23
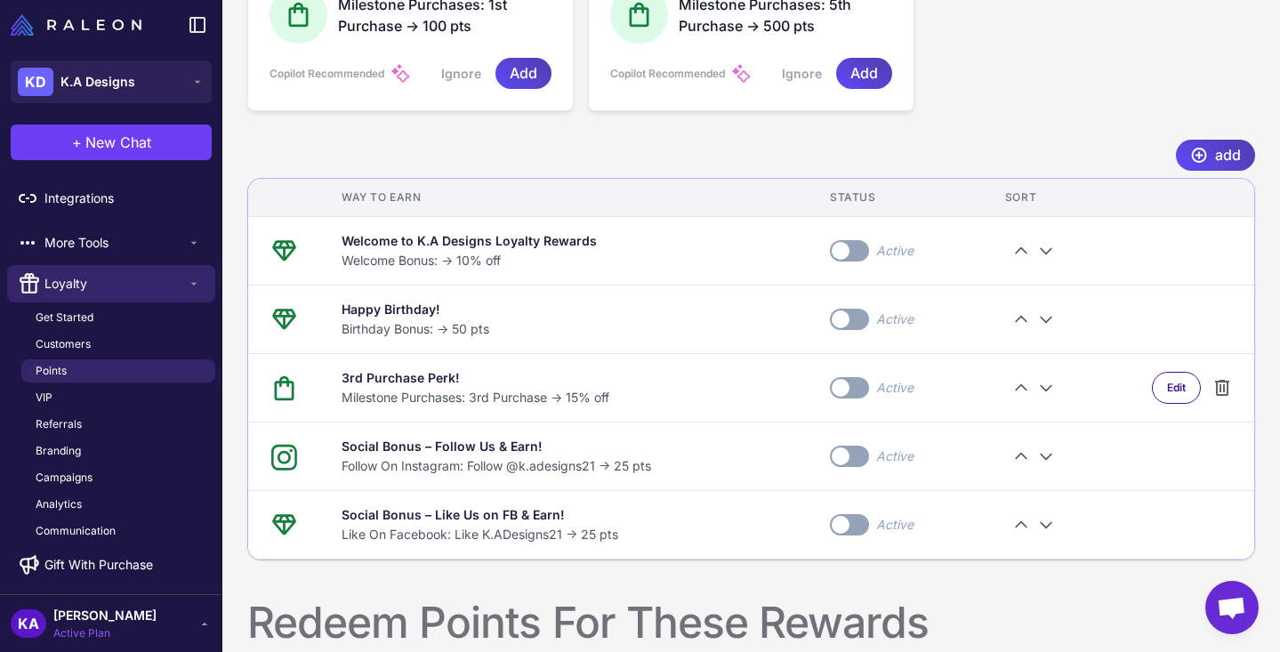
scroll to position [688, 0]
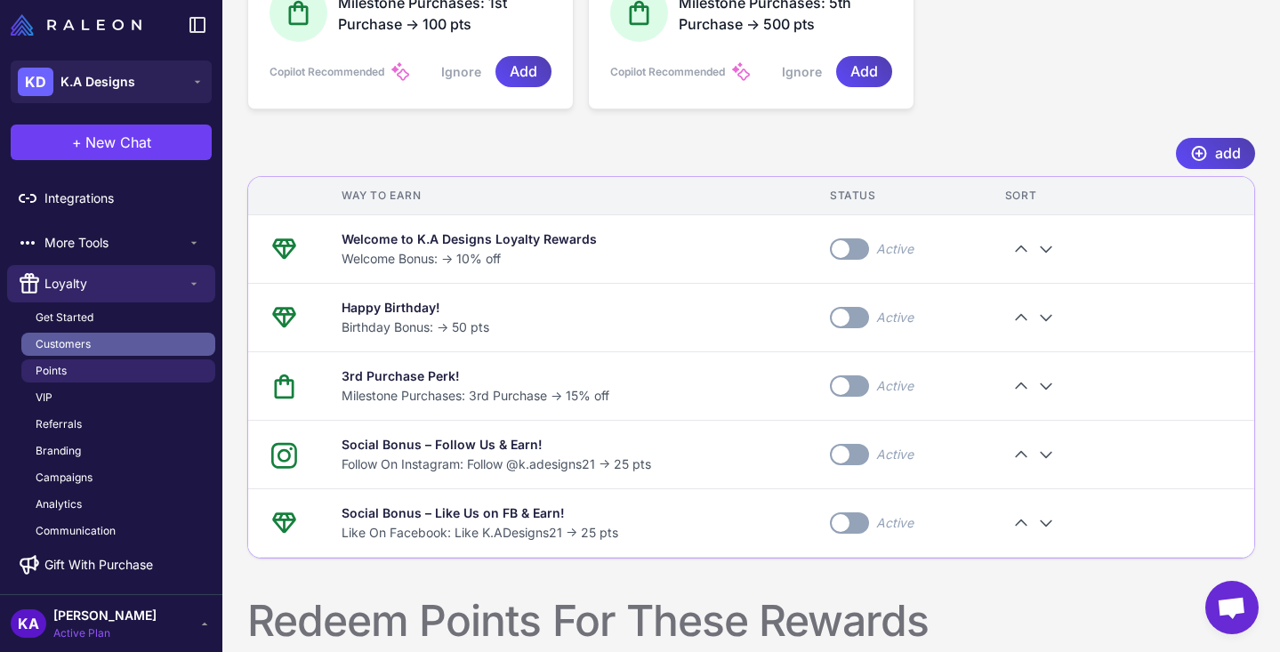
click at [102, 347] on link "Customers" at bounding box center [118, 344] width 194 height 23
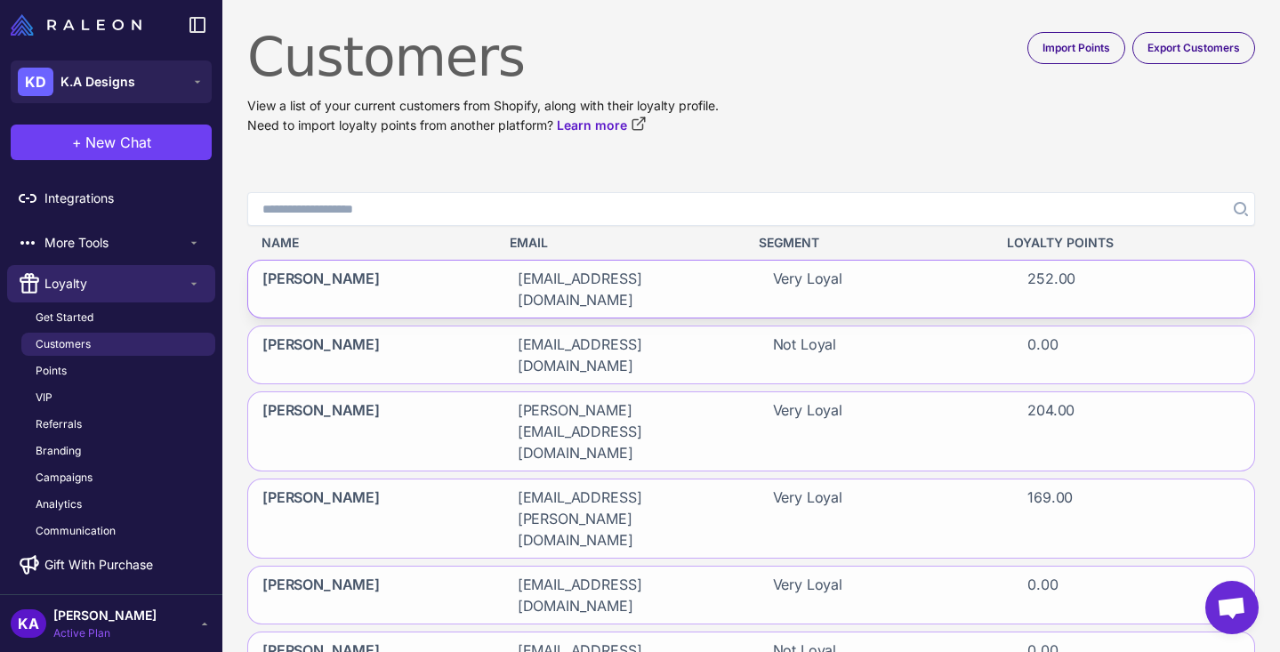
click at [974, 284] on div "Very Loyal" at bounding box center [879, 289] width 241 height 57
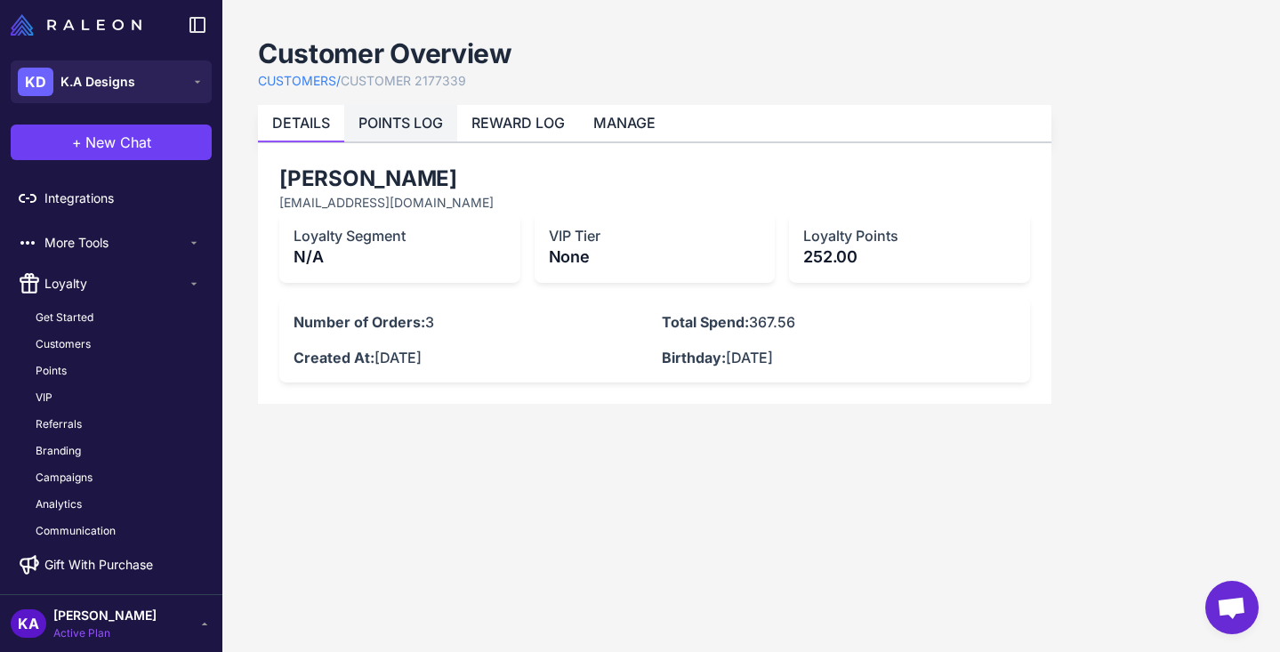
click at [382, 125] on link "POINTS LOG" at bounding box center [400, 123] width 84 height 18
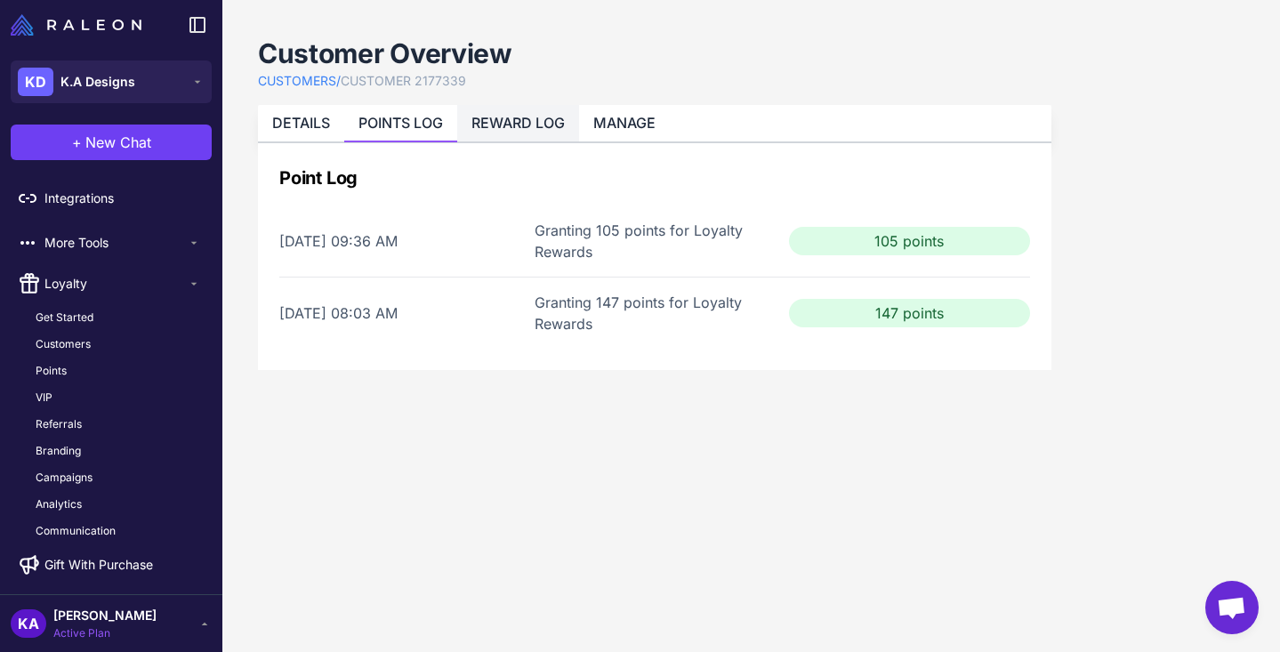
click at [525, 125] on link "REWARD LOG" at bounding box center [517, 123] width 93 height 18
